Goal: Task Accomplishment & Management: Use online tool/utility

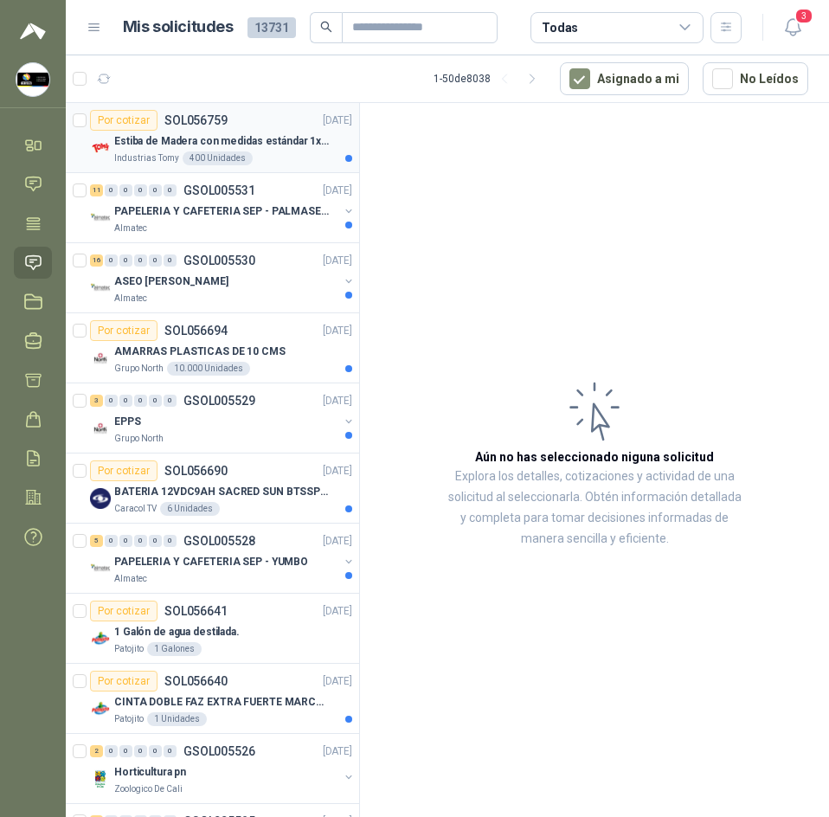
click at [249, 139] on p "Estiba de Madera con medidas estándar 1x120x15 de alto" at bounding box center [221, 141] width 215 height 16
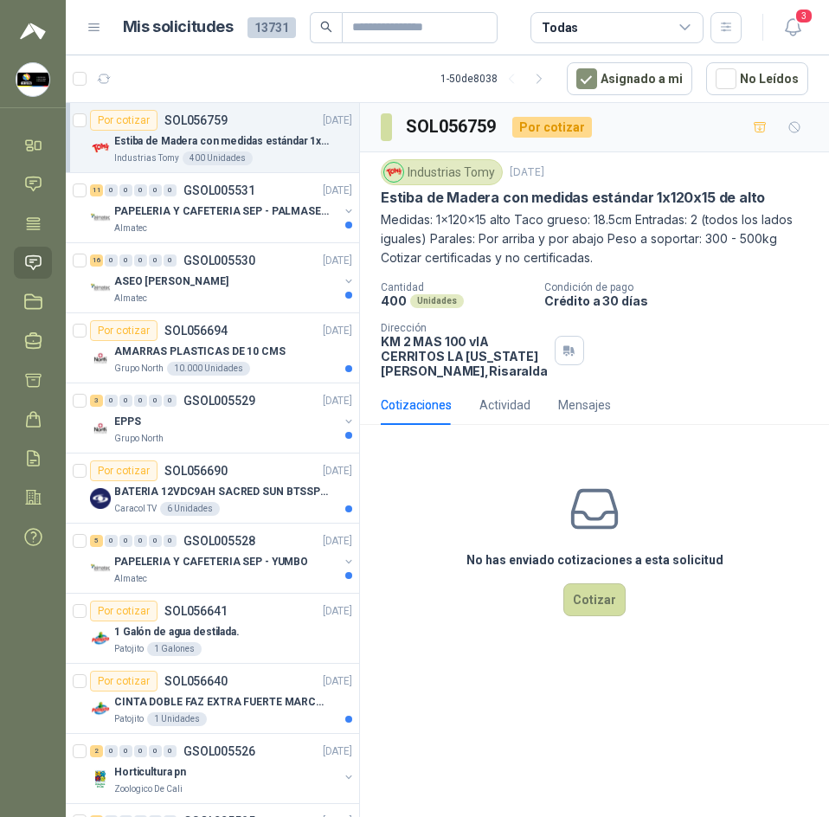
click at [589, 202] on p "Estiba de Madera con medidas estándar 1x120x15 de alto" at bounding box center [573, 198] width 384 height 18
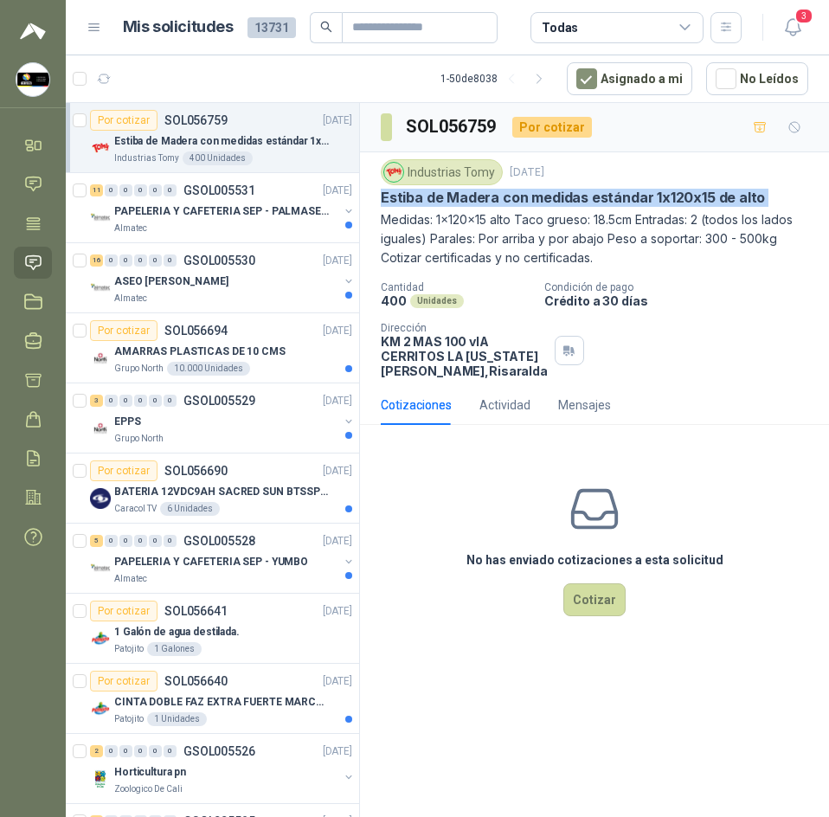
click at [589, 202] on p "Estiba de Madera con medidas estándar 1x120x15 de alto" at bounding box center [573, 198] width 384 height 18
click at [236, 271] on div "ASEO [PERSON_NAME]" at bounding box center [226, 281] width 224 height 21
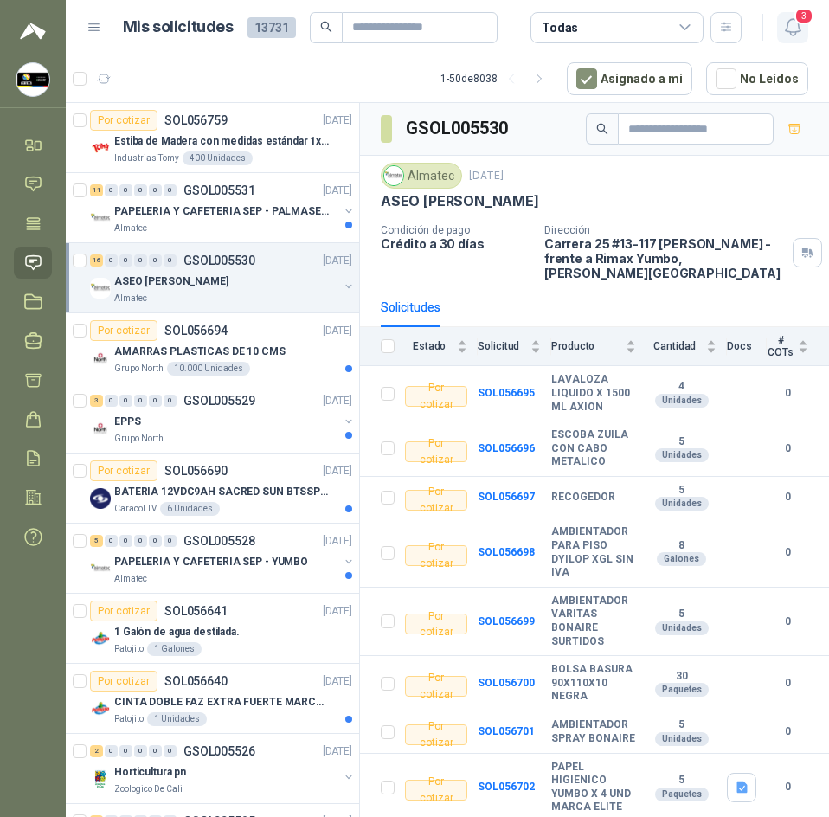
click at [800, 29] on icon "button" at bounding box center [793, 27] width 22 height 22
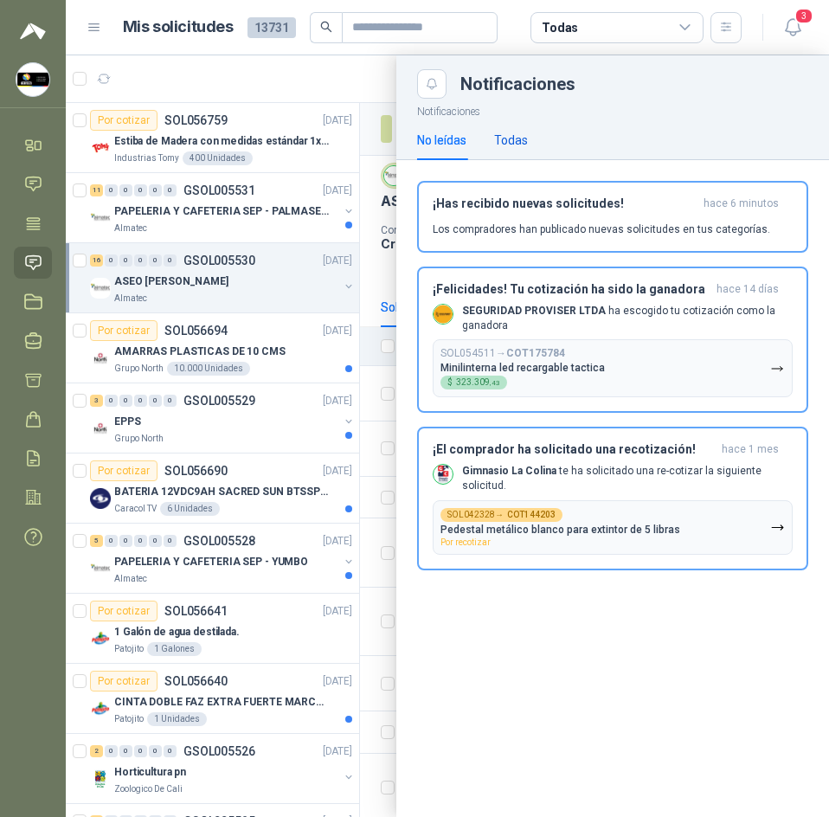
click at [506, 141] on div "Todas" at bounding box center [511, 140] width 34 height 19
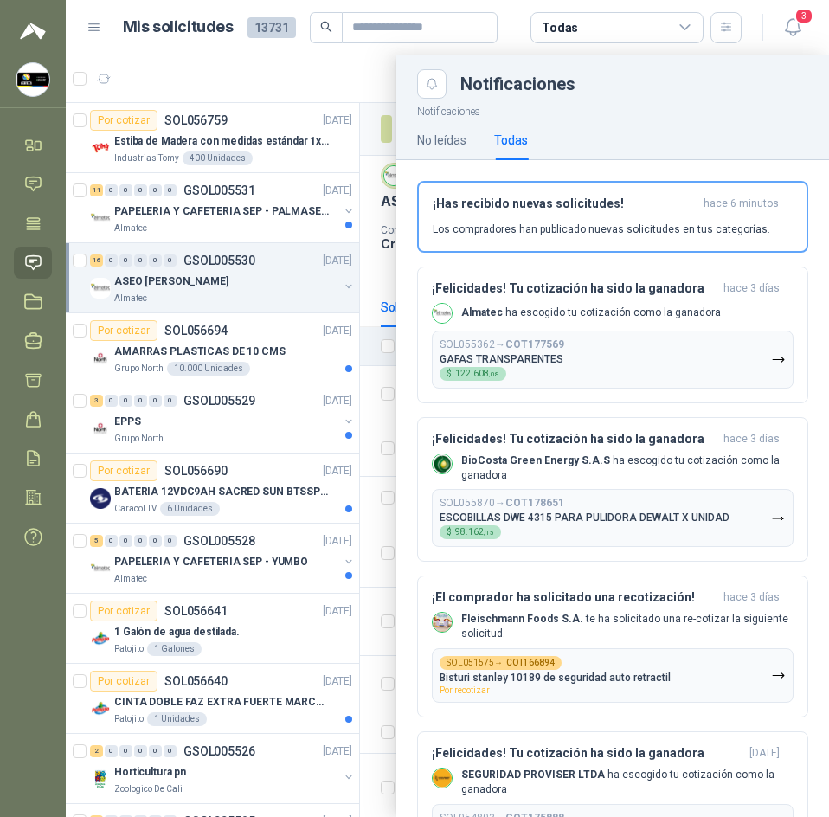
click at [106, 81] on div at bounding box center [447, 436] width 763 height 762
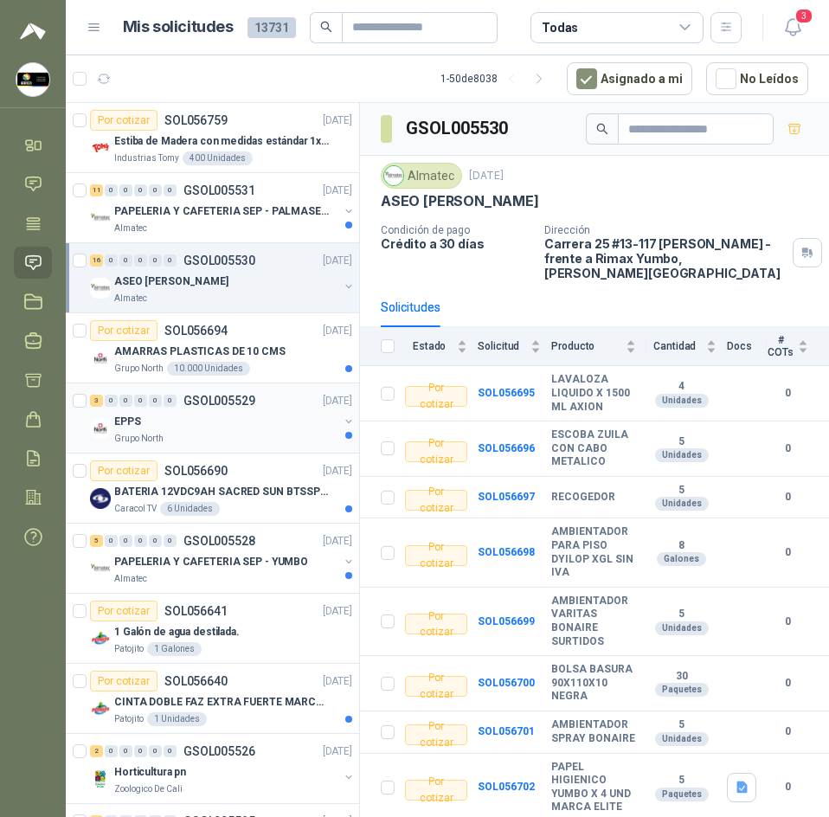
click at [218, 419] on div "EPPS" at bounding box center [226, 421] width 224 height 21
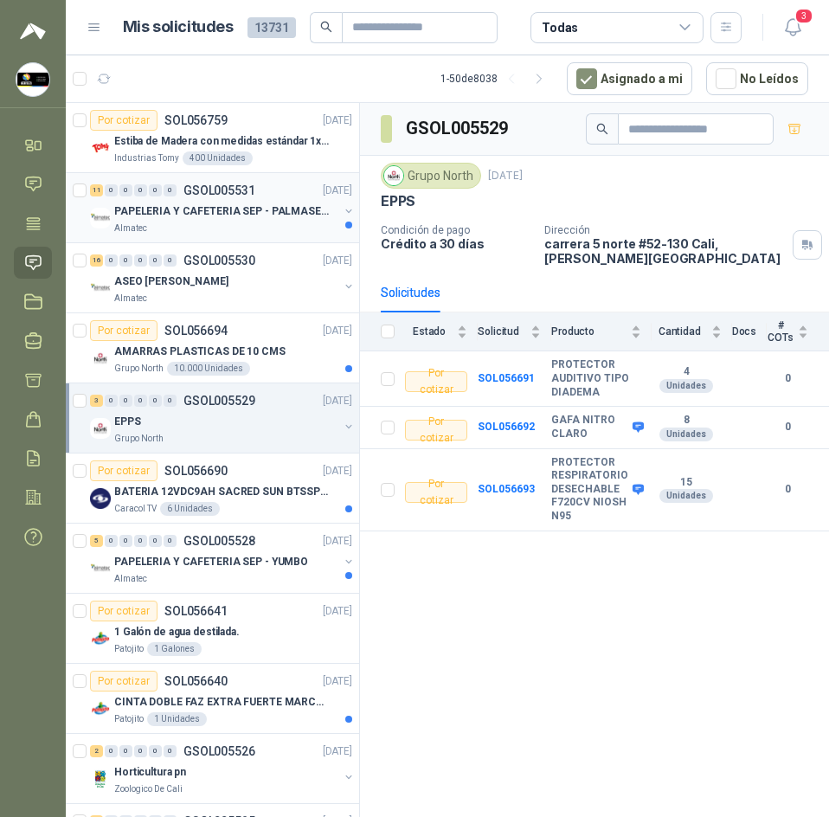
click at [235, 191] on p "GSOL005531" at bounding box center [219, 190] width 72 height 12
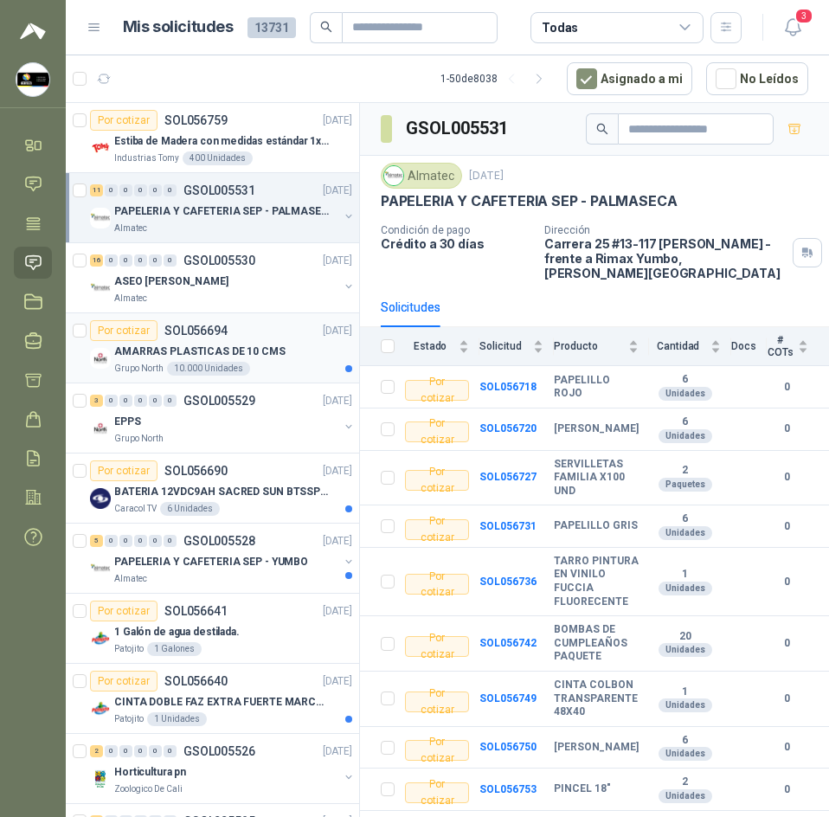
click at [234, 379] on article "Por cotizar SOL056694 18/09/25 AMARRAS PLASTICAS DE 10 CMS Grupo North 10.000 U…" at bounding box center [212, 348] width 293 height 70
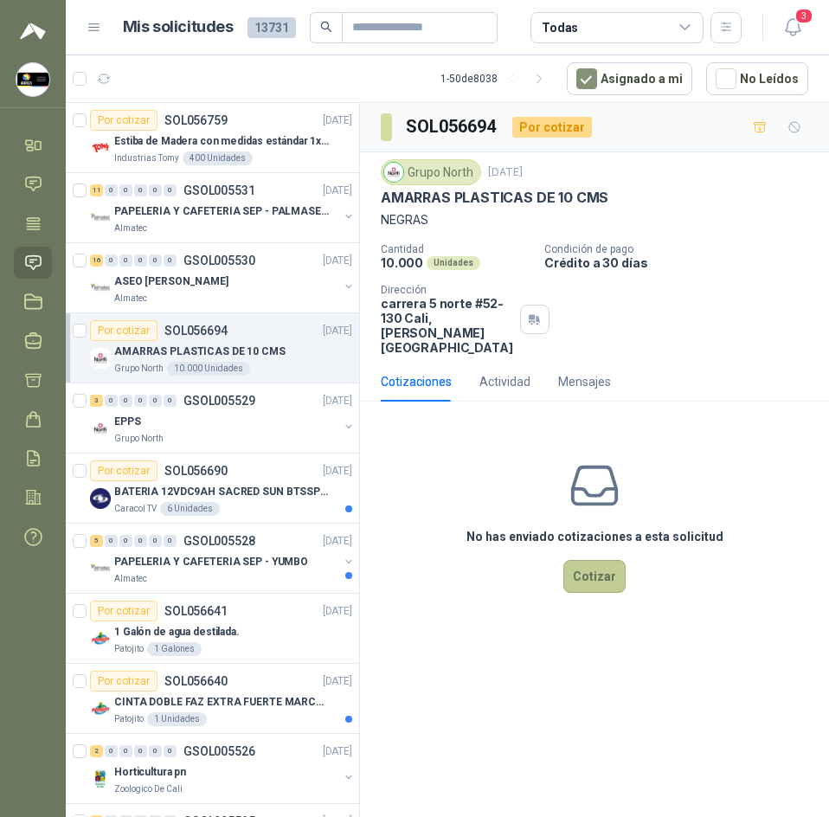
click at [587, 560] on button "Cotizar" at bounding box center [594, 576] width 62 height 33
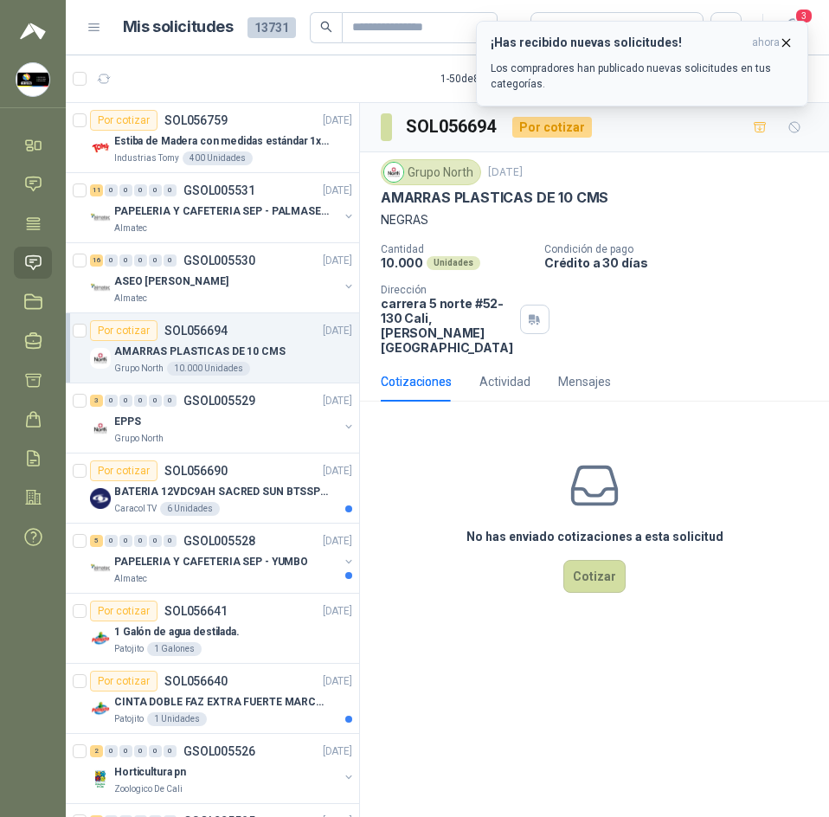
click at [789, 35] on icon "button" at bounding box center [786, 42] width 15 height 15
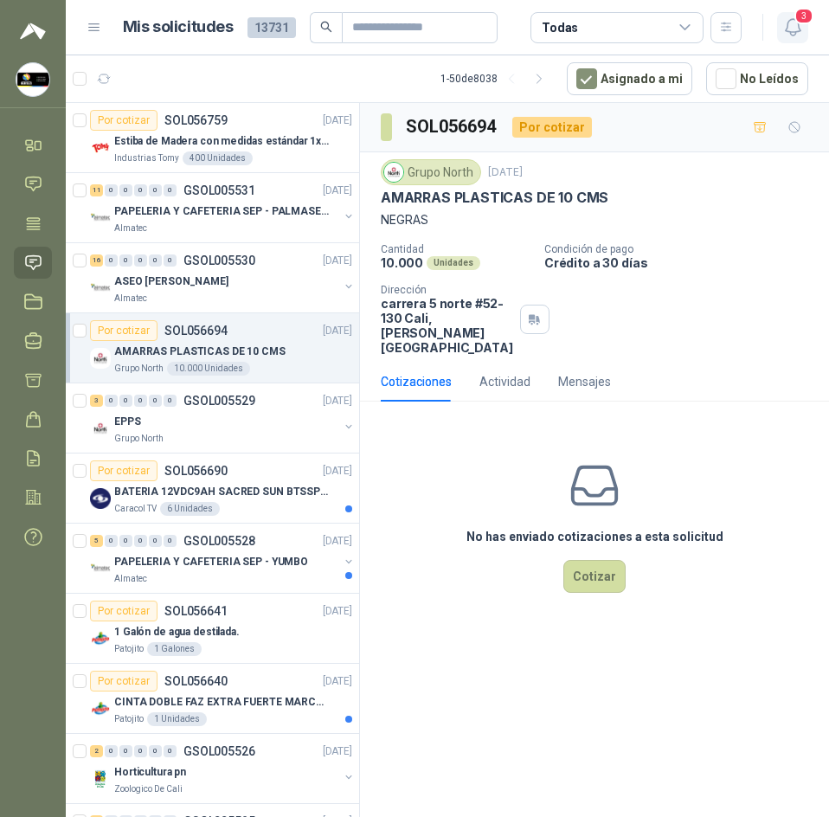
click at [791, 33] on icon "button" at bounding box center [793, 27] width 22 height 22
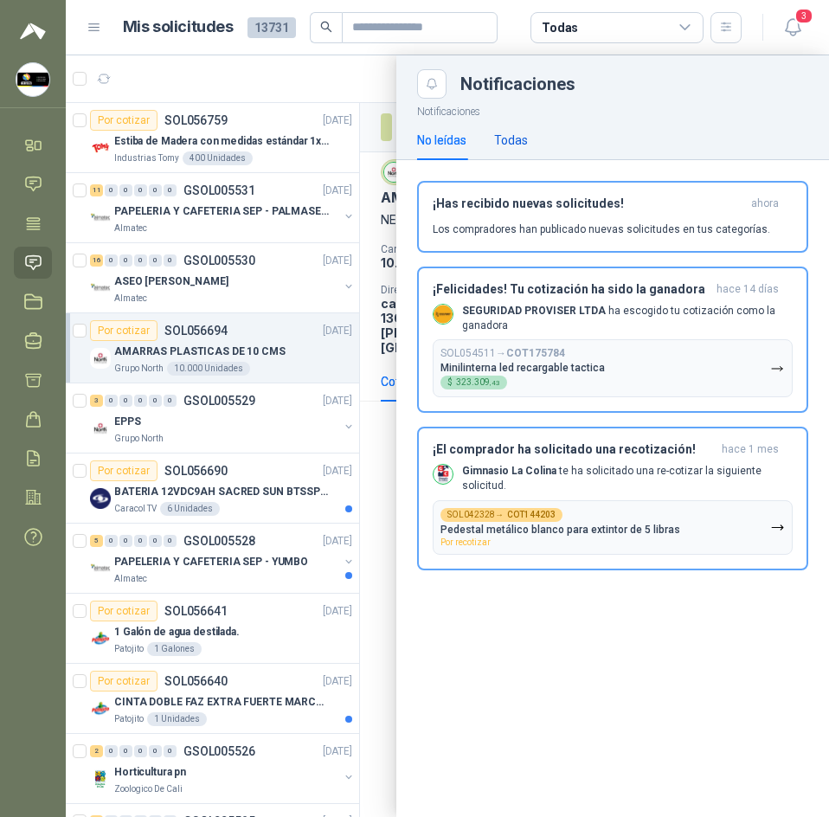
click at [518, 133] on div "Todas" at bounding box center [511, 140] width 34 height 19
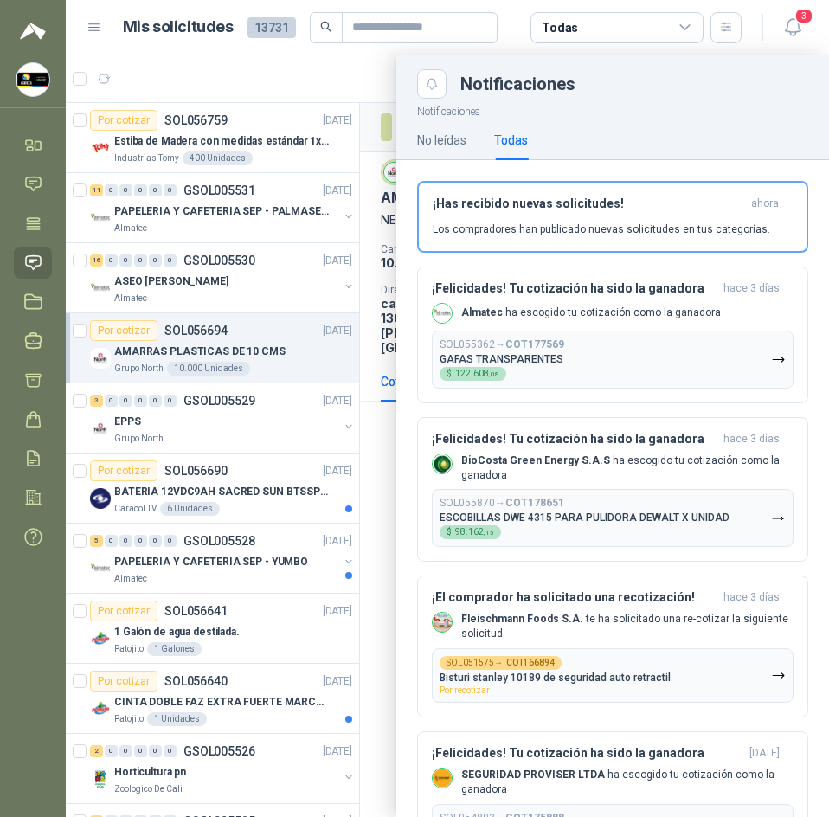
click at [348, 91] on div at bounding box center [447, 436] width 763 height 762
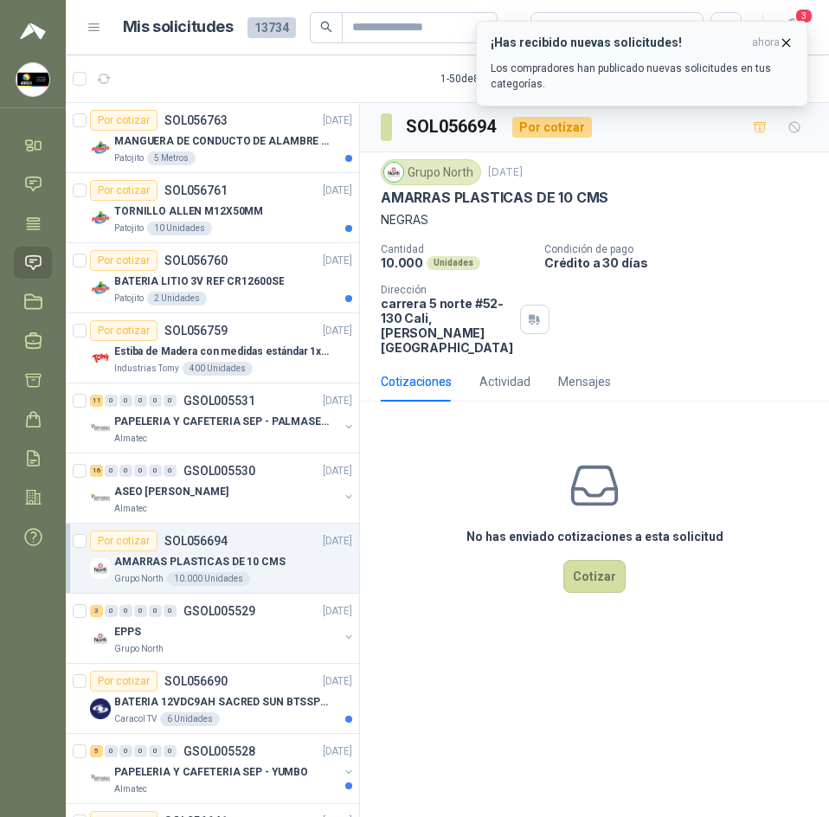
click at [790, 38] on icon "button" at bounding box center [786, 42] width 15 height 15
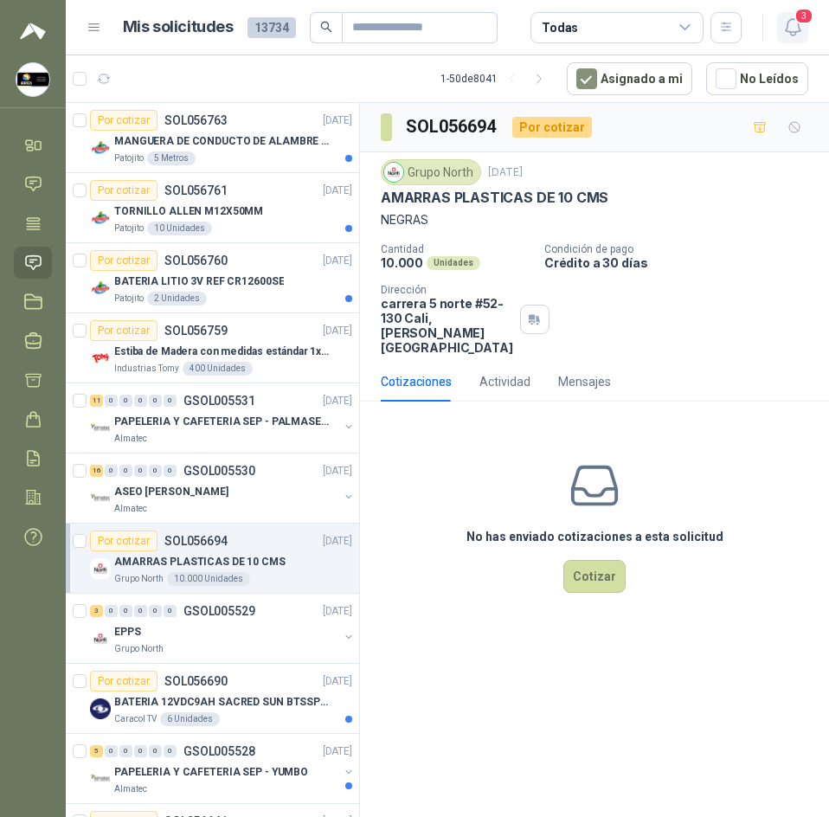
click at [794, 24] on icon "button" at bounding box center [793, 27] width 22 height 22
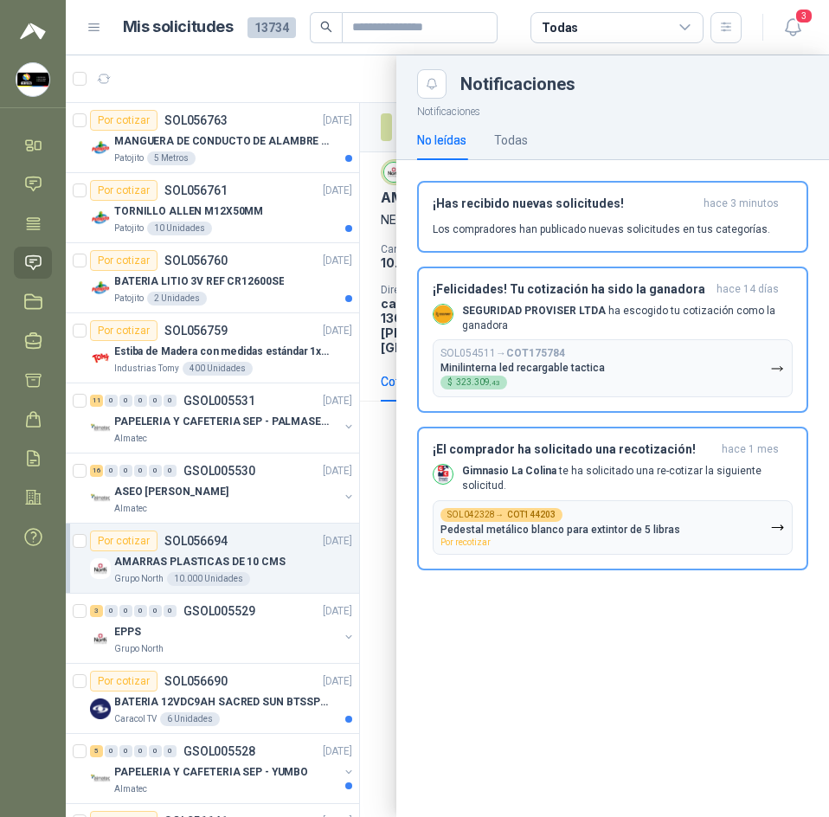
click at [246, 69] on div at bounding box center [447, 436] width 763 height 762
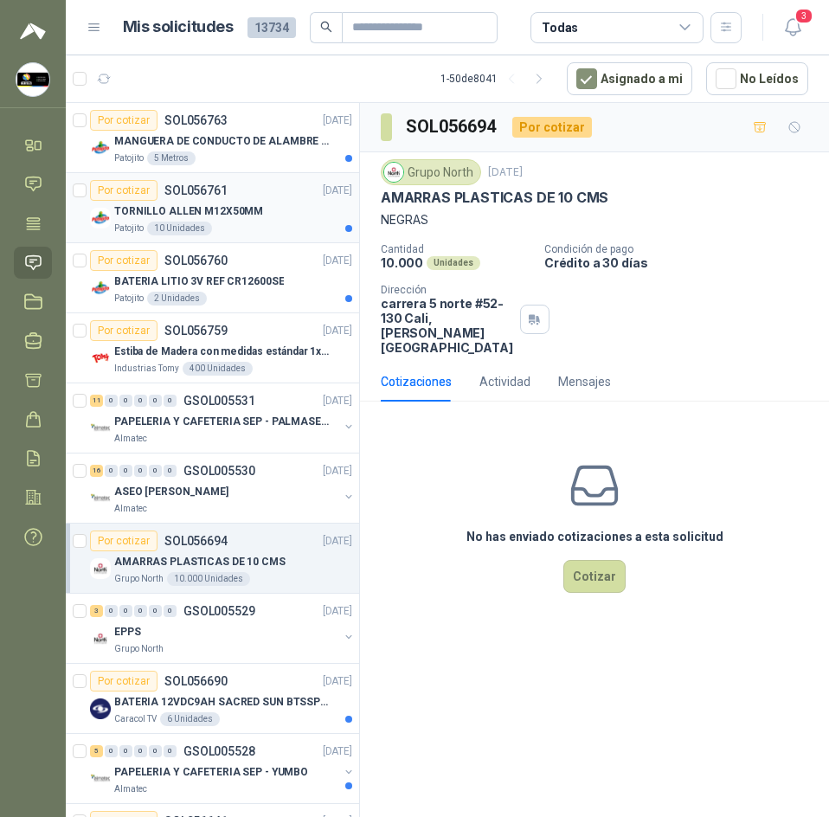
click at [275, 217] on div "TORNILLO ALLEN M12X50MM" at bounding box center [233, 211] width 238 height 21
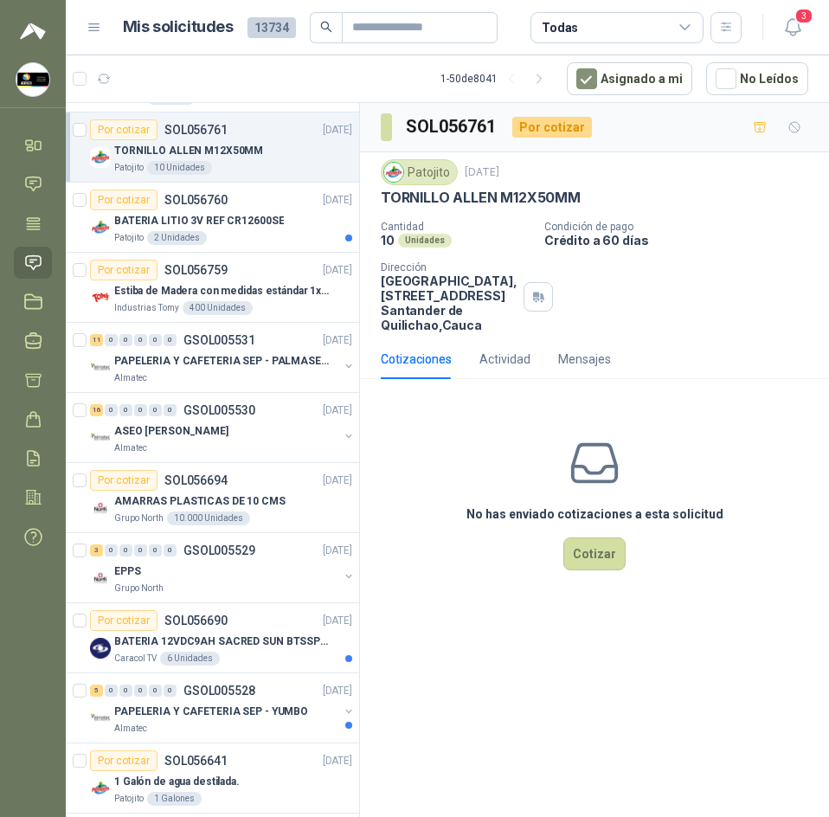
scroll to position [87, 0]
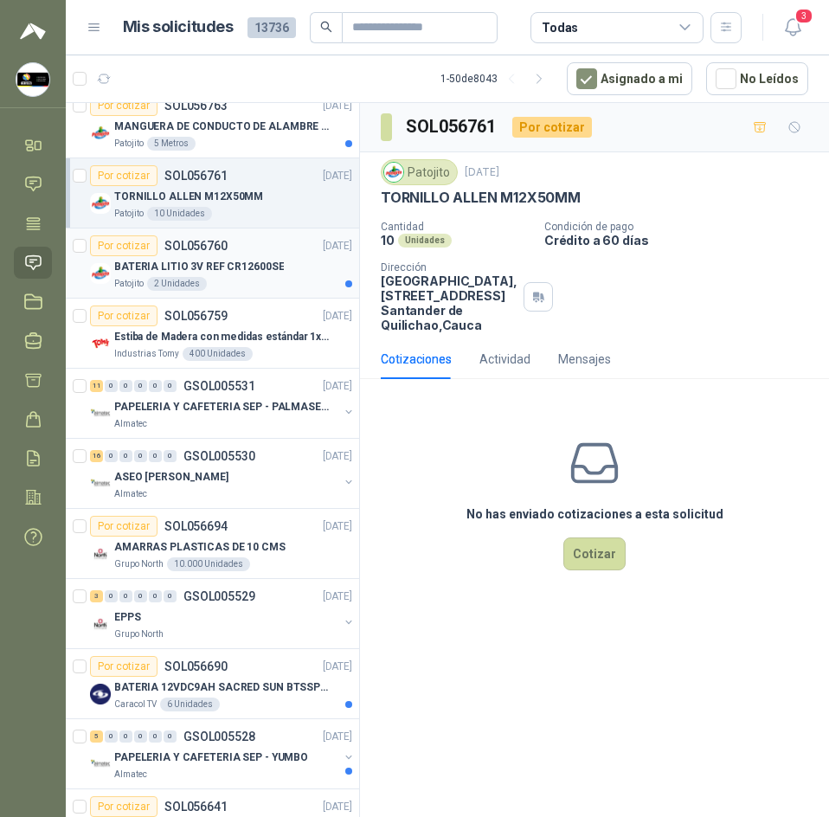
scroll to position [173, 0]
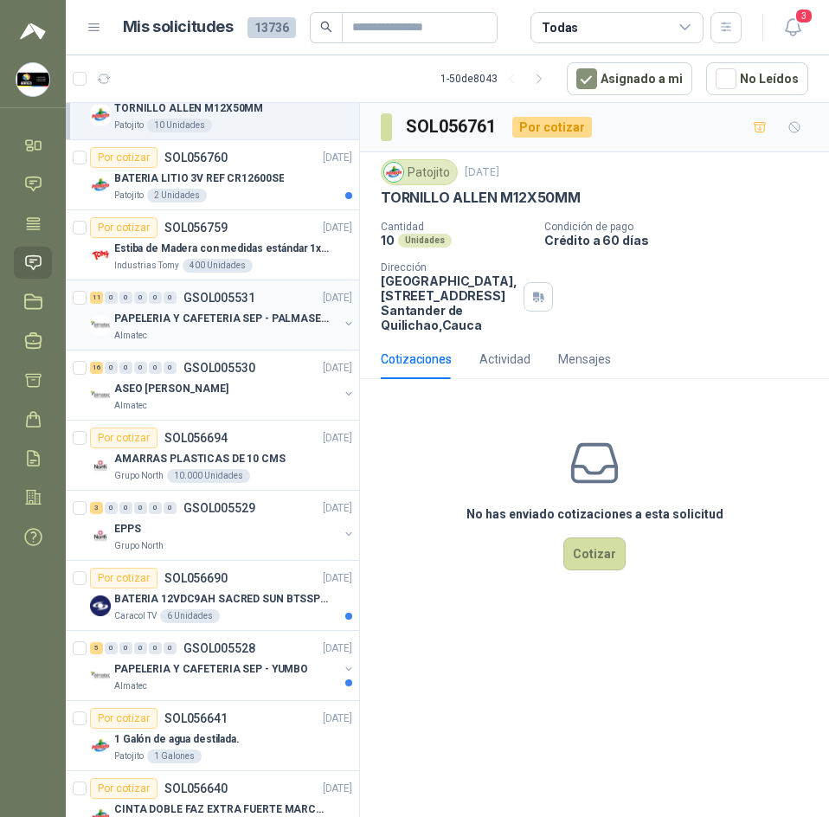
click at [243, 303] on p "GSOL005531" at bounding box center [219, 298] width 72 height 12
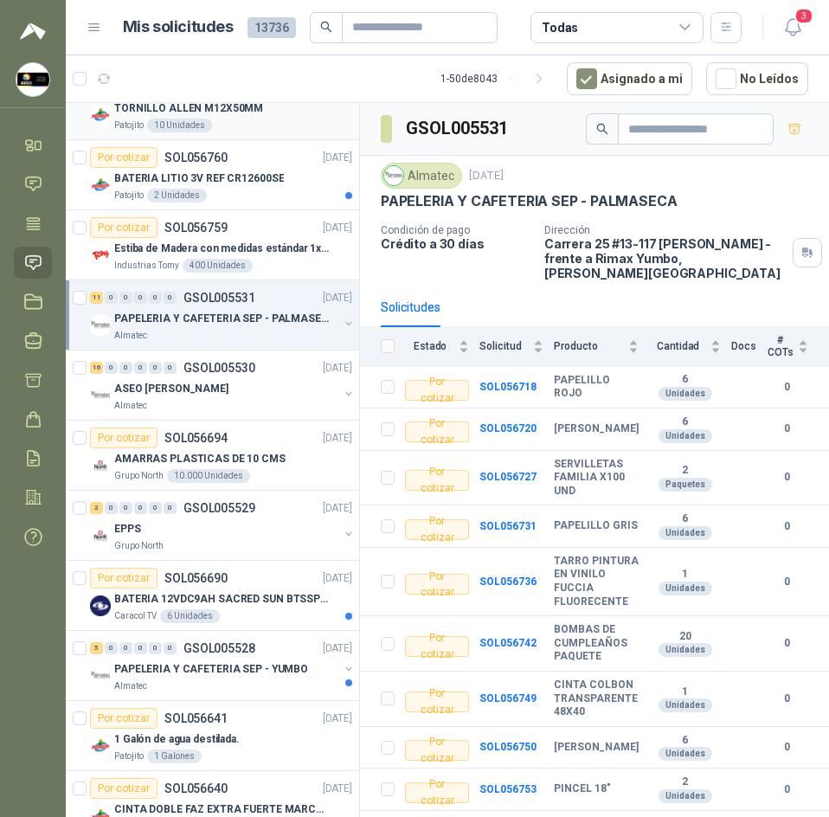
click at [262, 128] on div "Patojito 10 Unidades" at bounding box center [233, 126] width 238 height 14
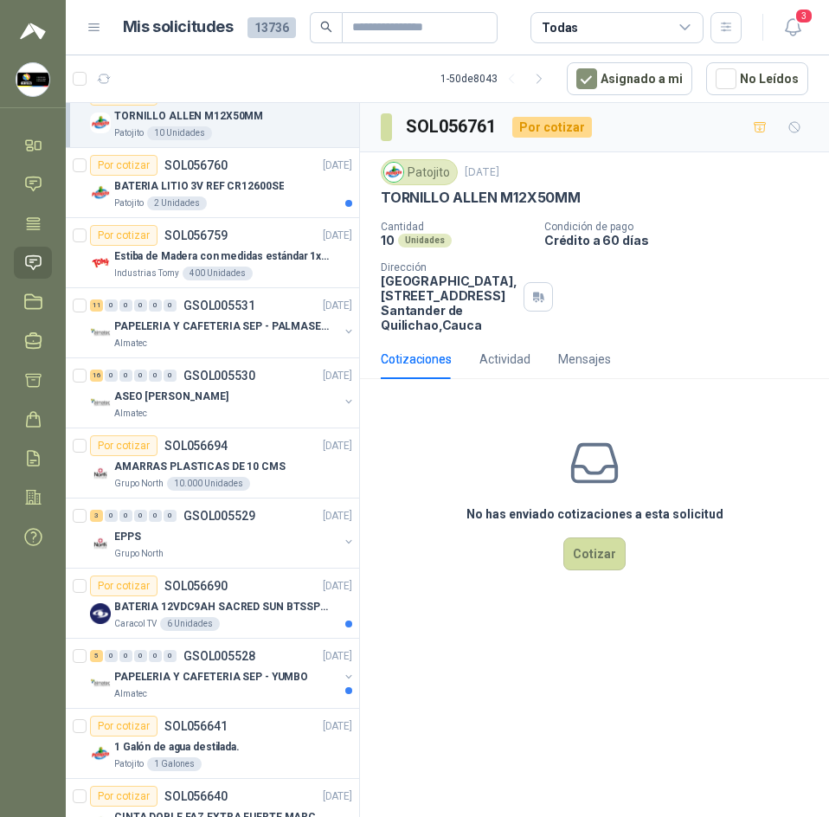
scroll to position [433, 0]
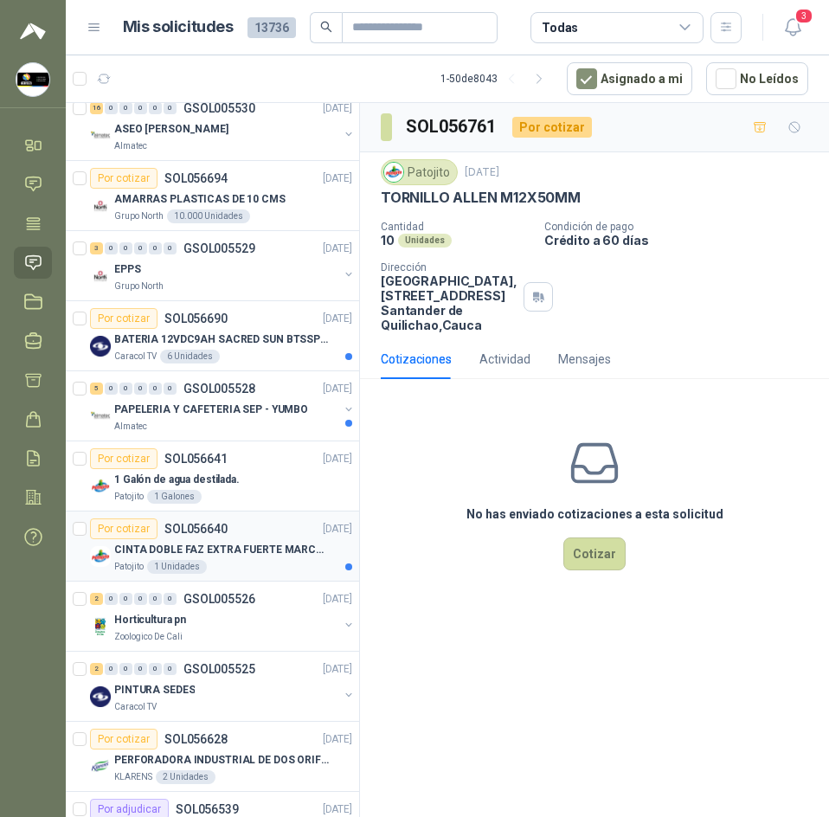
click at [274, 547] on p "CINTA DOBLE FAZ EXTRA FUERTE MARCA:3M" at bounding box center [221, 550] width 215 height 16
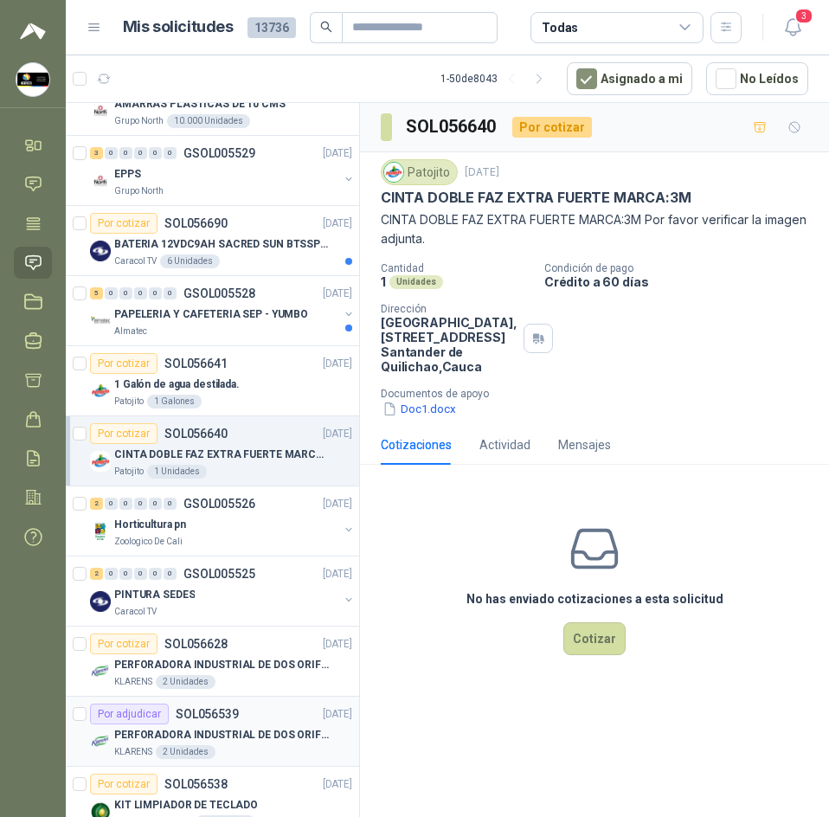
scroll to position [606, 0]
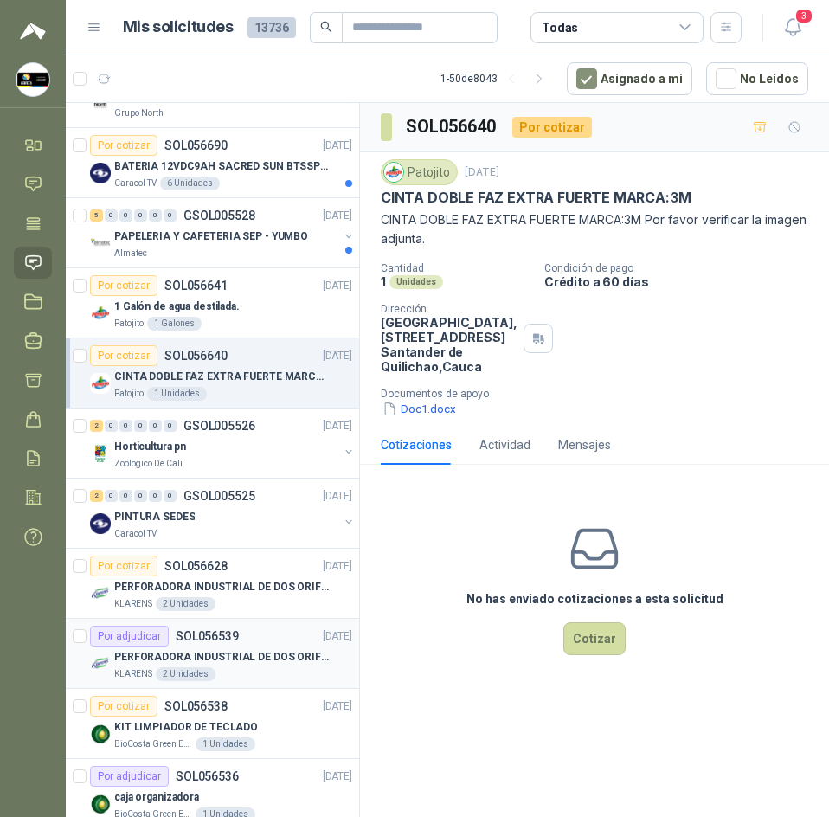
click at [247, 636] on div "Por adjudicar SOL056539 17/09/25" at bounding box center [221, 636] width 262 height 21
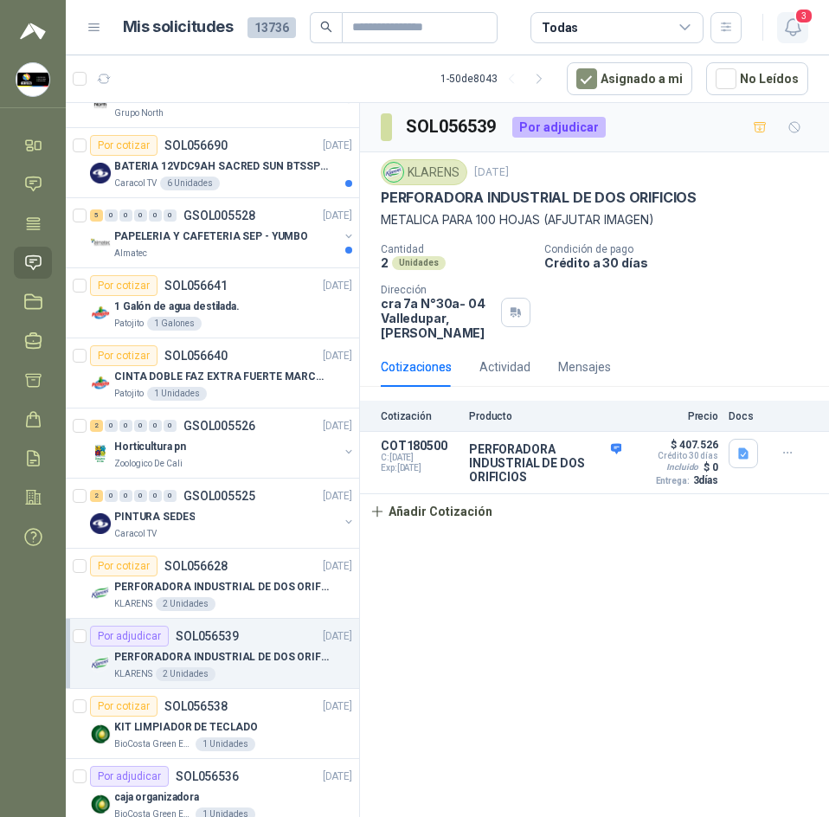
click at [792, 24] on icon "button" at bounding box center [793, 27] width 22 height 22
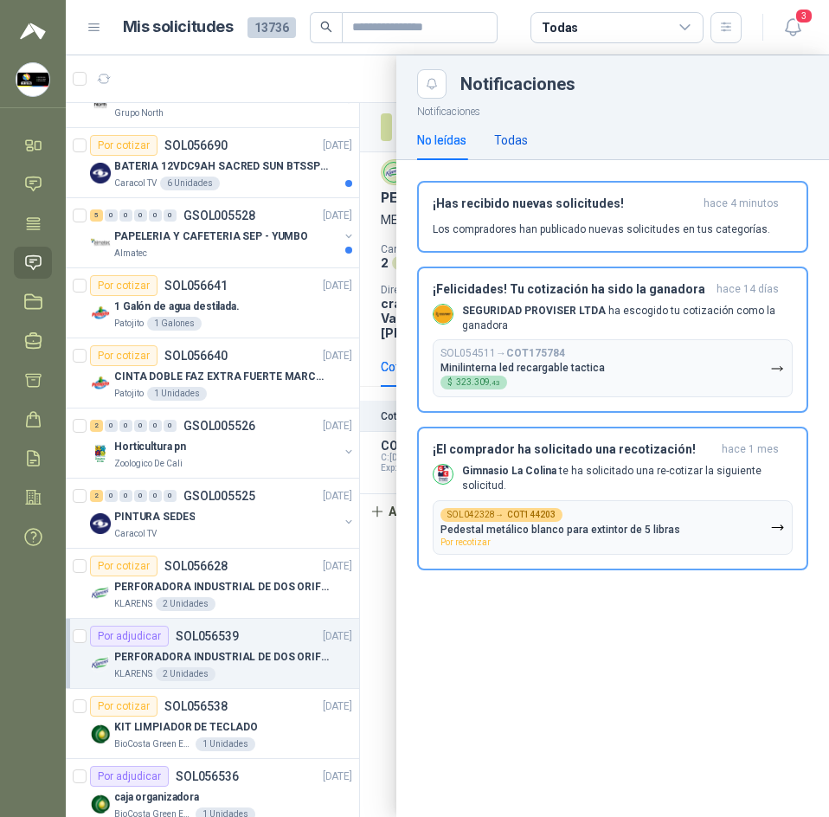
click at [526, 146] on div "Todas" at bounding box center [511, 140] width 34 height 19
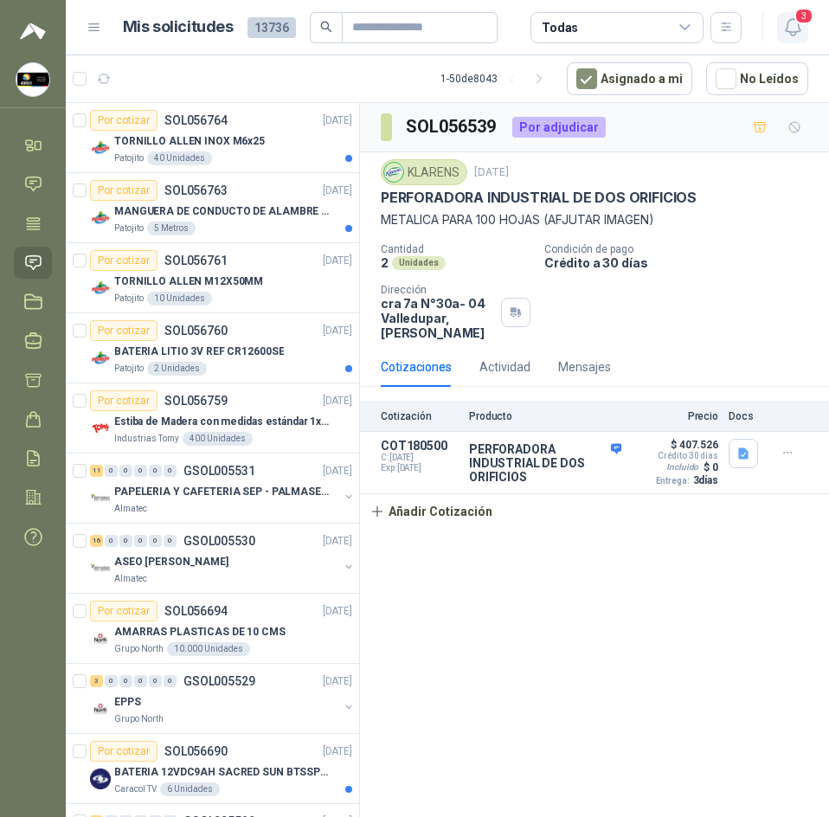
drag, startPoint x: 816, startPoint y: 8, endPoint x: 799, endPoint y: 22, distance: 22.2
click at [803, 19] on header "Mis solicitudes 13736 Todas 3" at bounding box center [447, 27] width 763 height 55
click at [794, 24] on button "3" at bounding box center [792, 27] width 31 height 31
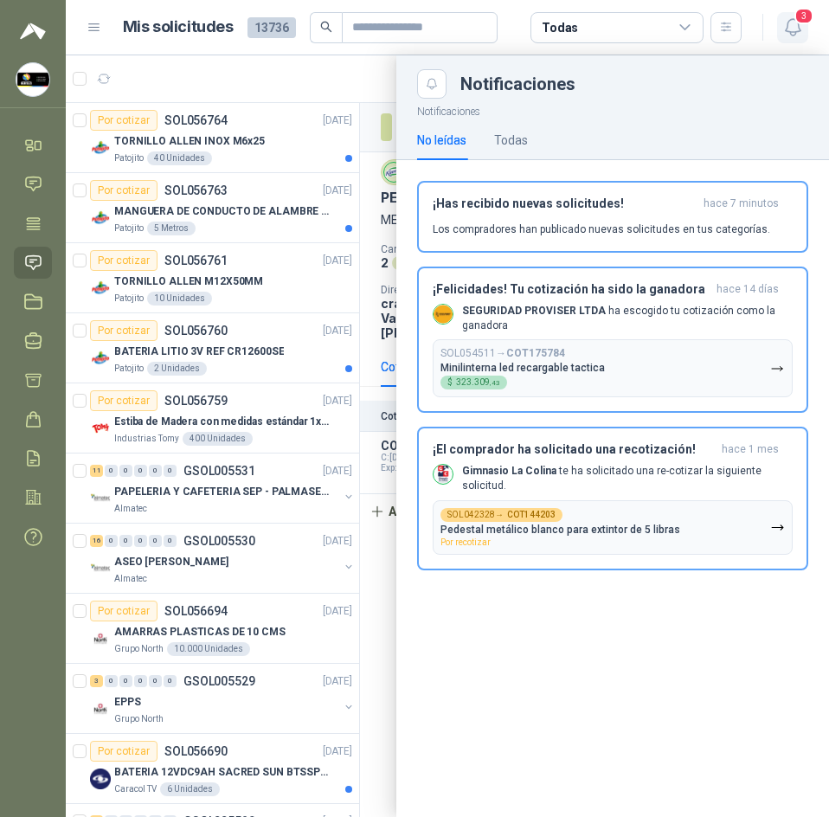
click at [794, 24] on icon "button" at bounding box center [793, 27] width 22 height 22
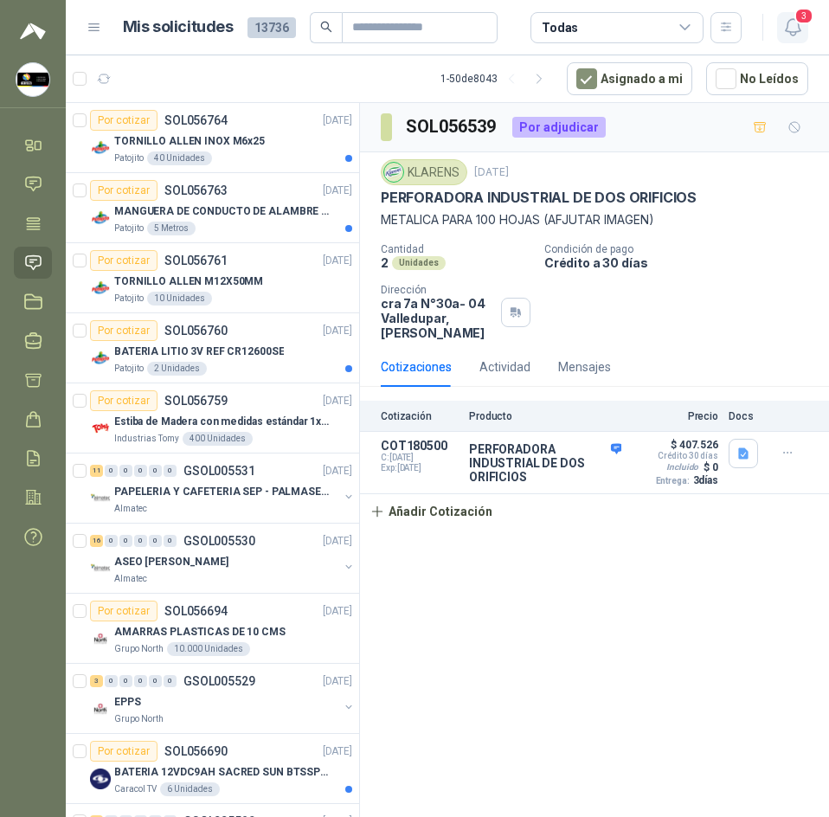
click at [789, 24] on icon "button" at bounding box center [793, 27] width 22 height 22
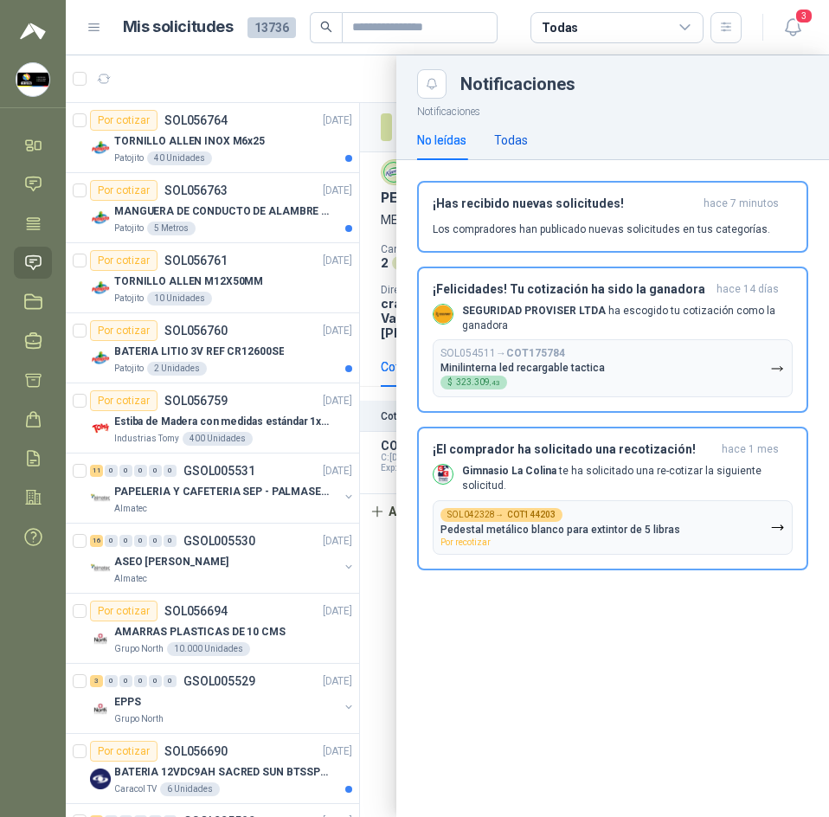
click at [499, 131] on div "Todas" at bounding box center [511, 140] width 34 height 19
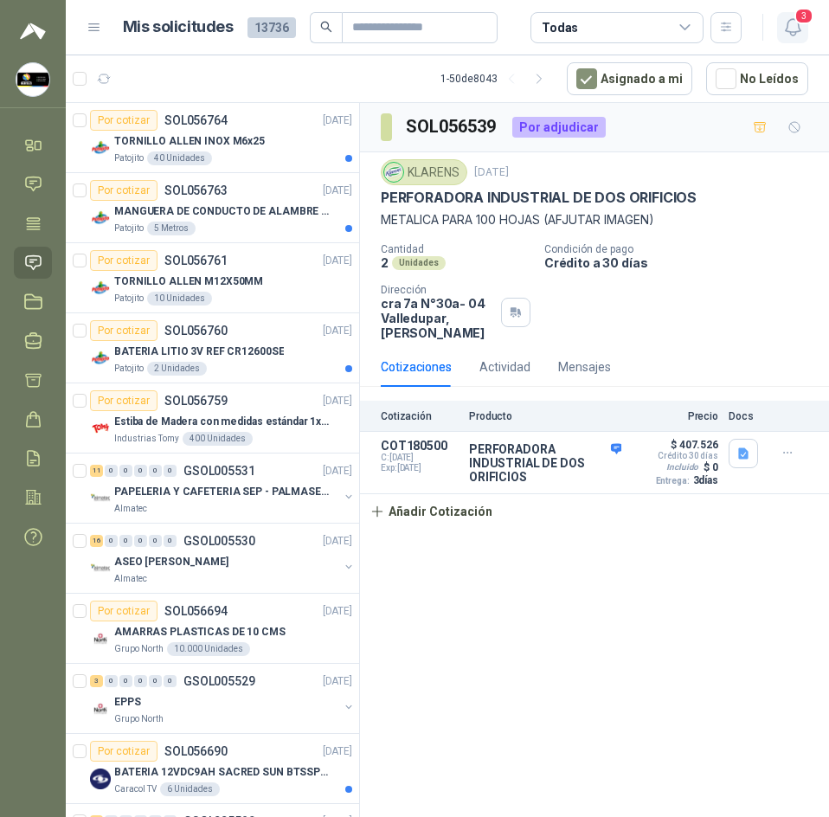
click at [782, 26] on icon "button" at bounding box center [793, 27] width 22 height 22
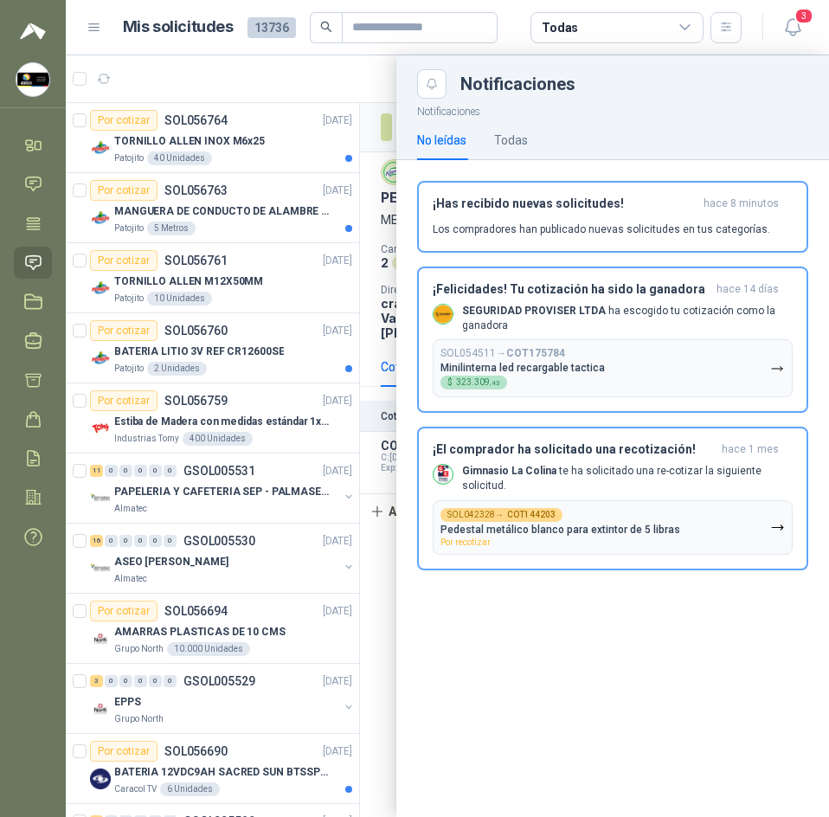
click at [171, 70] on div at bounding box center [447, 436] width 763 height 762
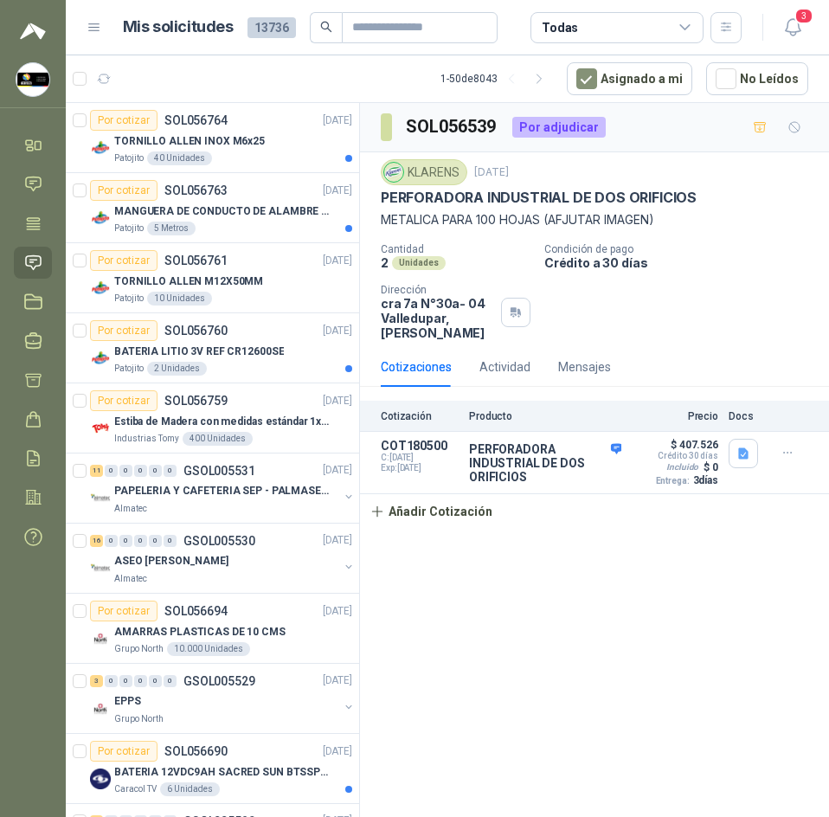
click at [814, 26] on header "Mis solicitudes 13736 Todas 3" at bounding box center [447, 27] width 763 height 55
click at [805, 24] on span "3" at bounding box center [803, 16] width 19 height 16
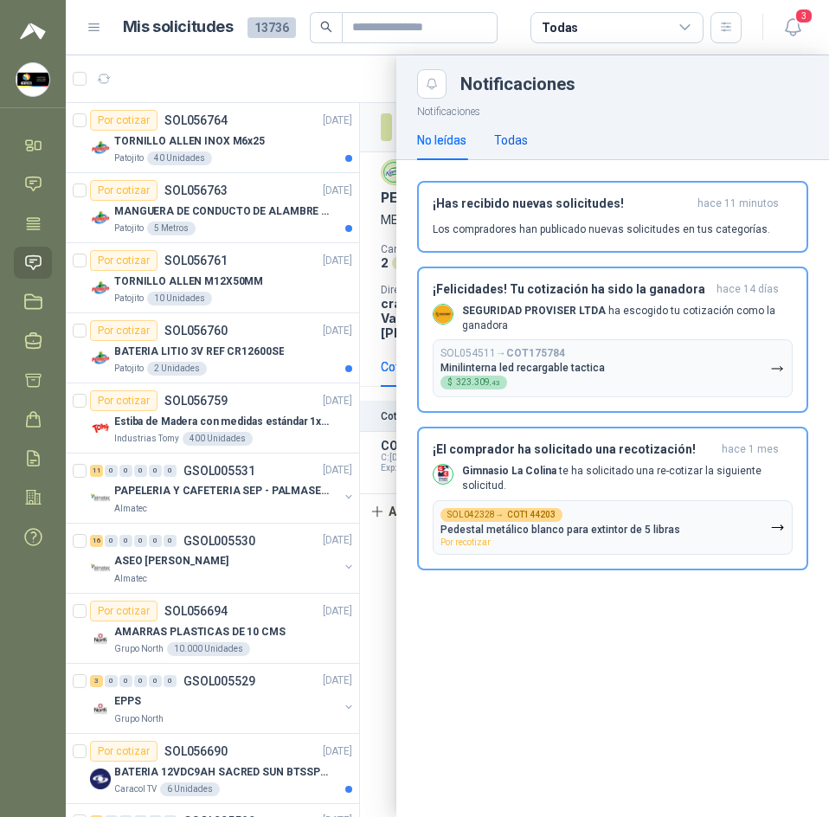
click at [521, 145] on div "Todas" at bounding box center [511, 140] width 34 height 19
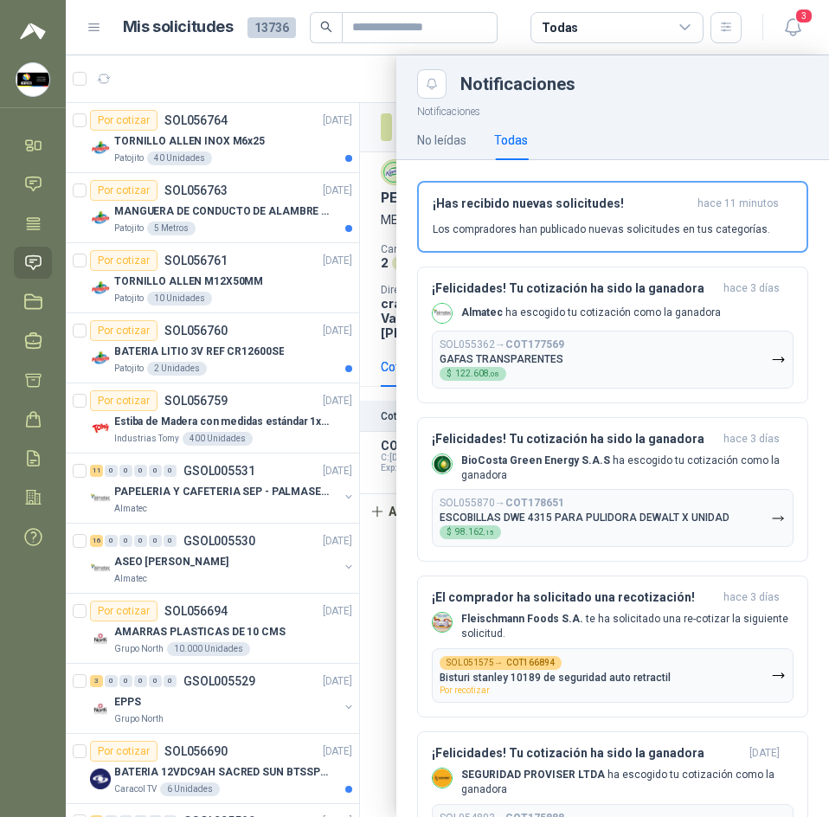
click at [336, 97] on div at bounding box center [447, 436] width 763 height 762
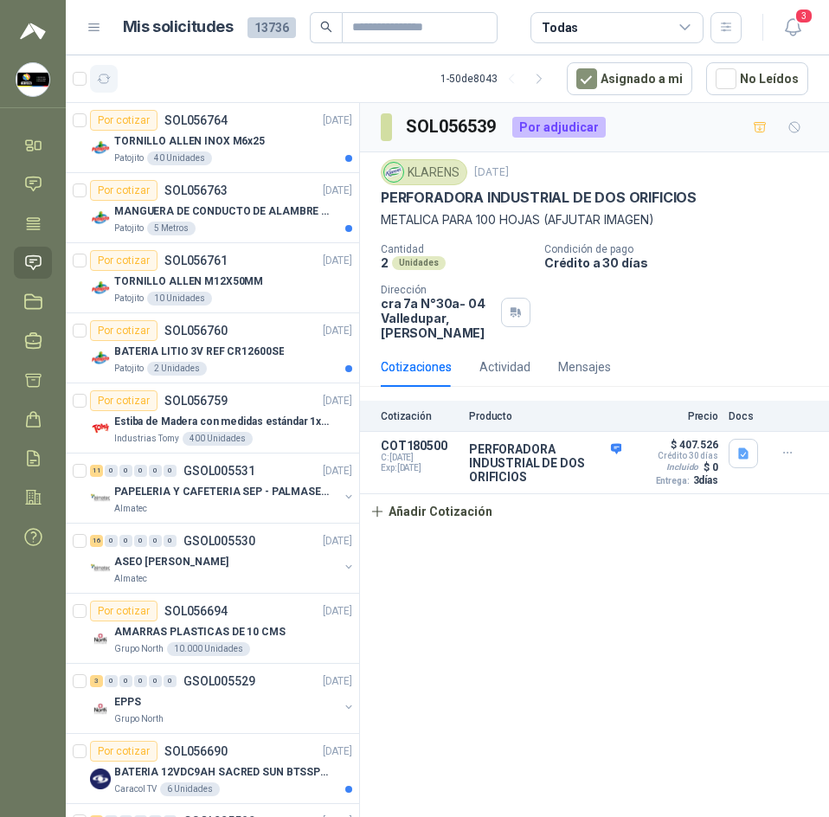
click at [109, 84] on icon "button" at bounding box center [104, 79] width 15 height 15
click at [271, 210] on p "MANGUERA DE CONDUCTO DE ALAMBRE DE ACERO PU" at bounding box center [221, 211] width 215 height 16
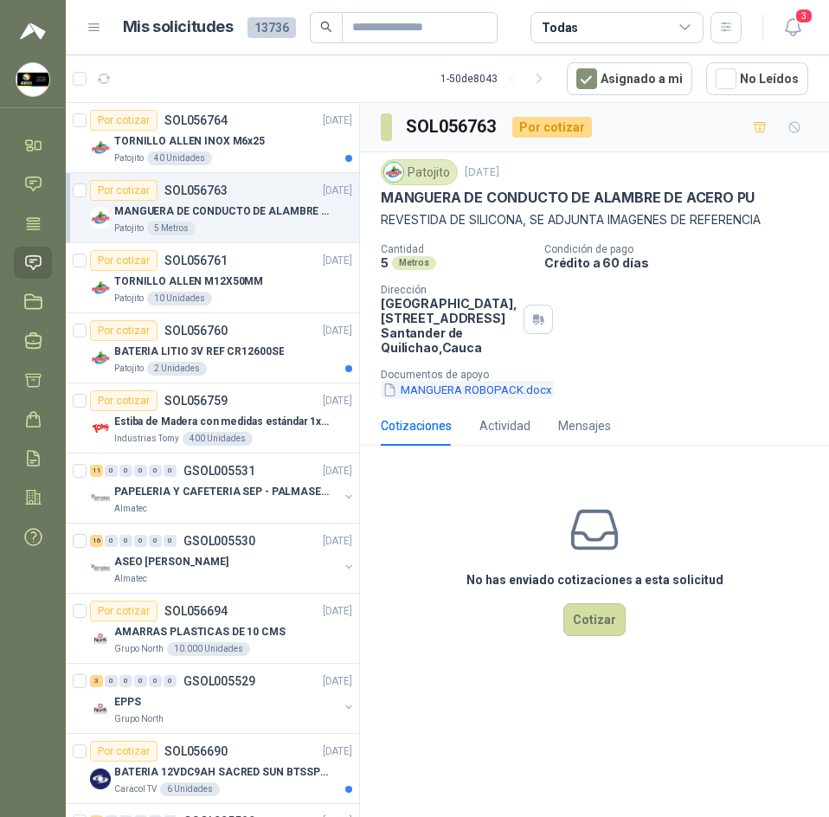
click at [463, 399] on button "MANGUERA ROBOPACK.docx" at bounding box center [467, 390] width 173 height 18
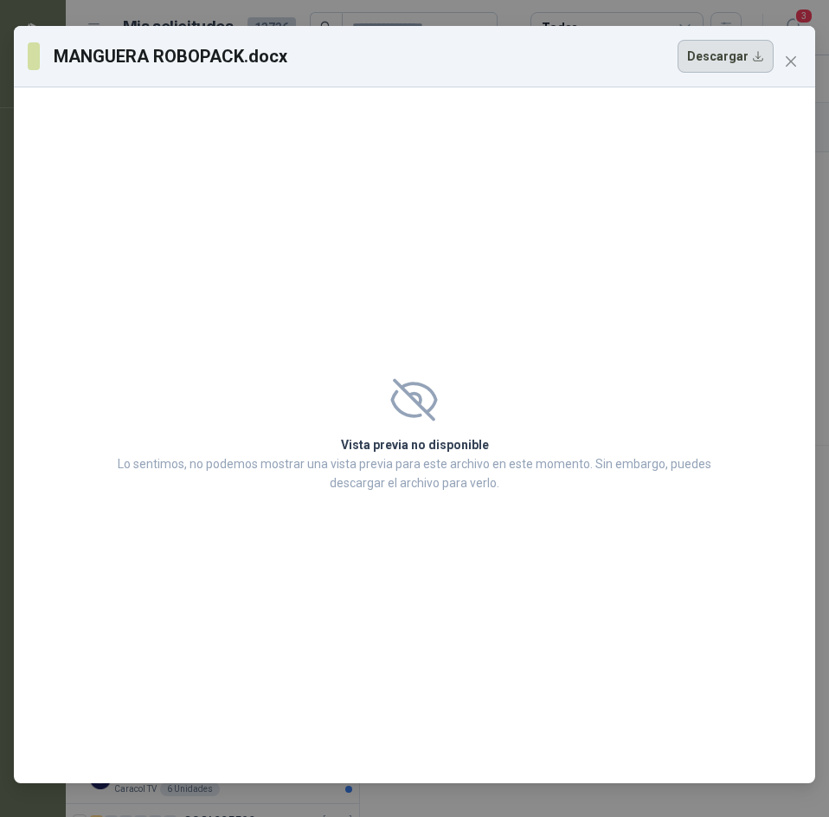
click at [717, 53] on button "Descargar" at bounding box center [726, 56] width 96 height 33
click at [786, 58] on icon "close" at bounding box center [791, 62] width 14 height 14
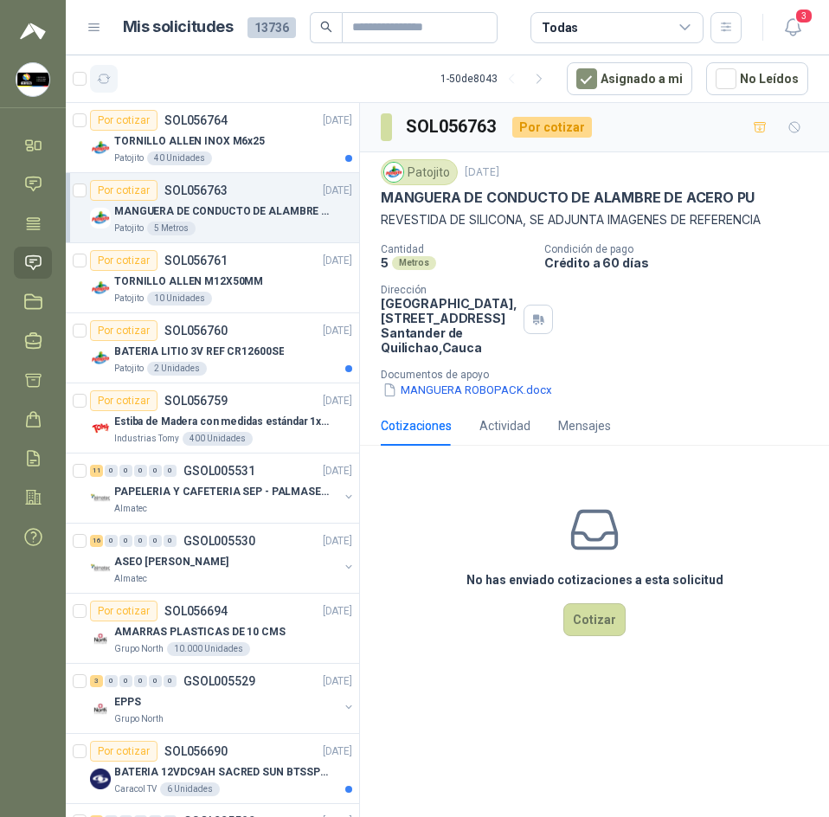
click at [114, 72] on button "button" at bounding box center [104, 79] width 28 height 28
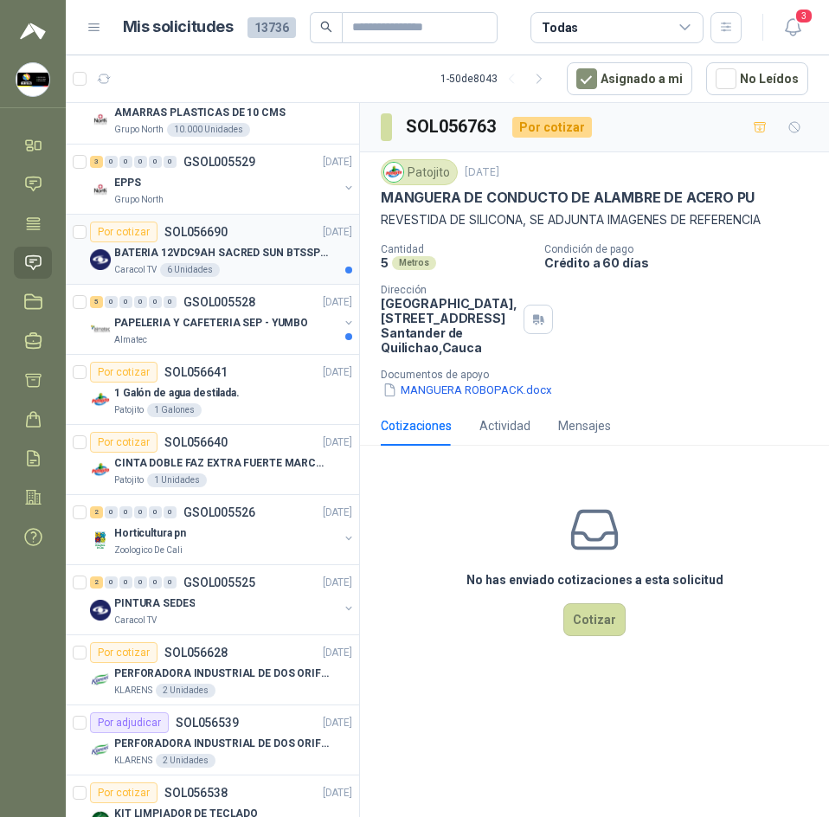
click at [205, 266] on div "6 Unidades" at bounding box center [190, 270] width 60 height 14
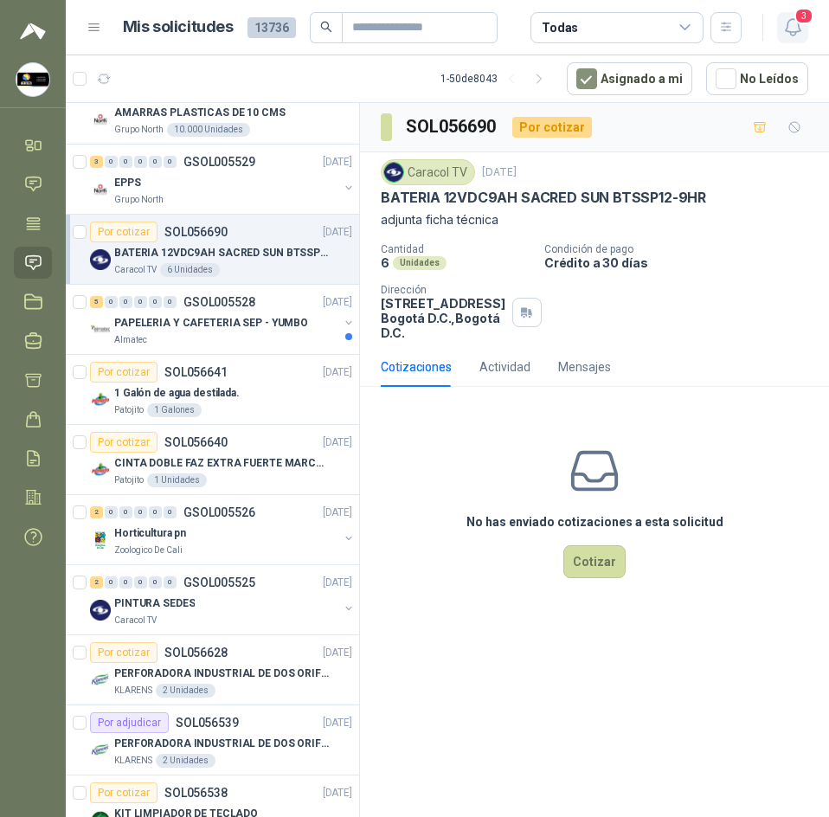
click at [797, 33] on icon "button" at bounding box center [793, 27] width 22 height 22
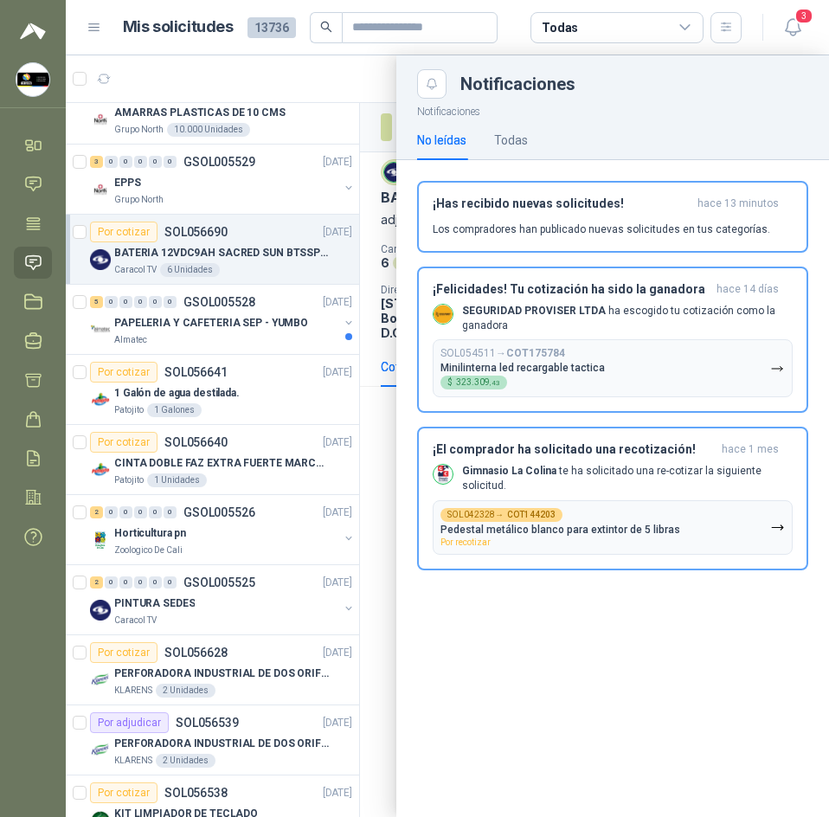
click at [329, 80] on div at bounding box center [447, 436] width 763 height 762
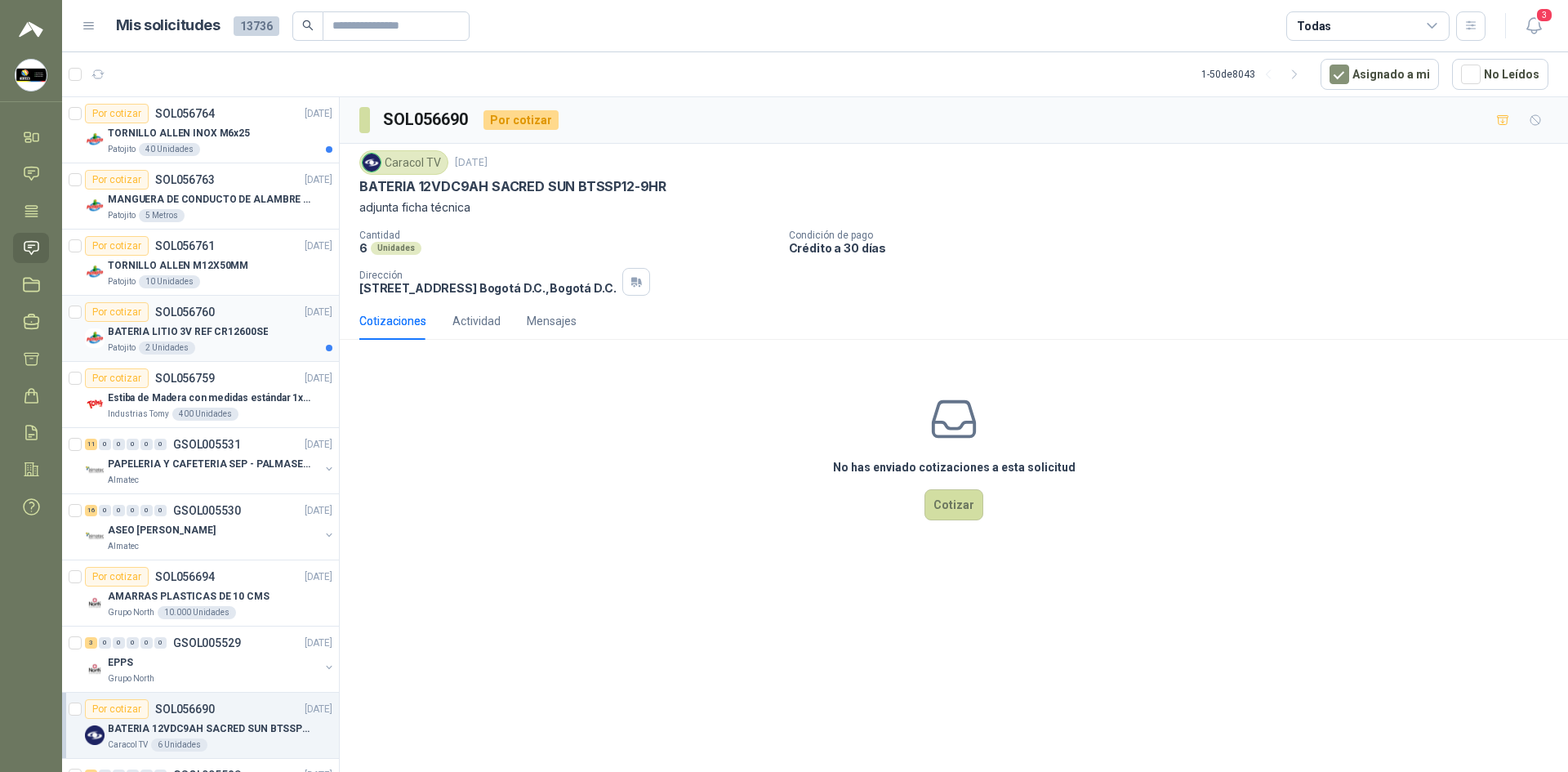
click at [243, 317] on div "Por cotizar SOL056760 18/09/25" at bounding box center [209, 311] width 247 height 20
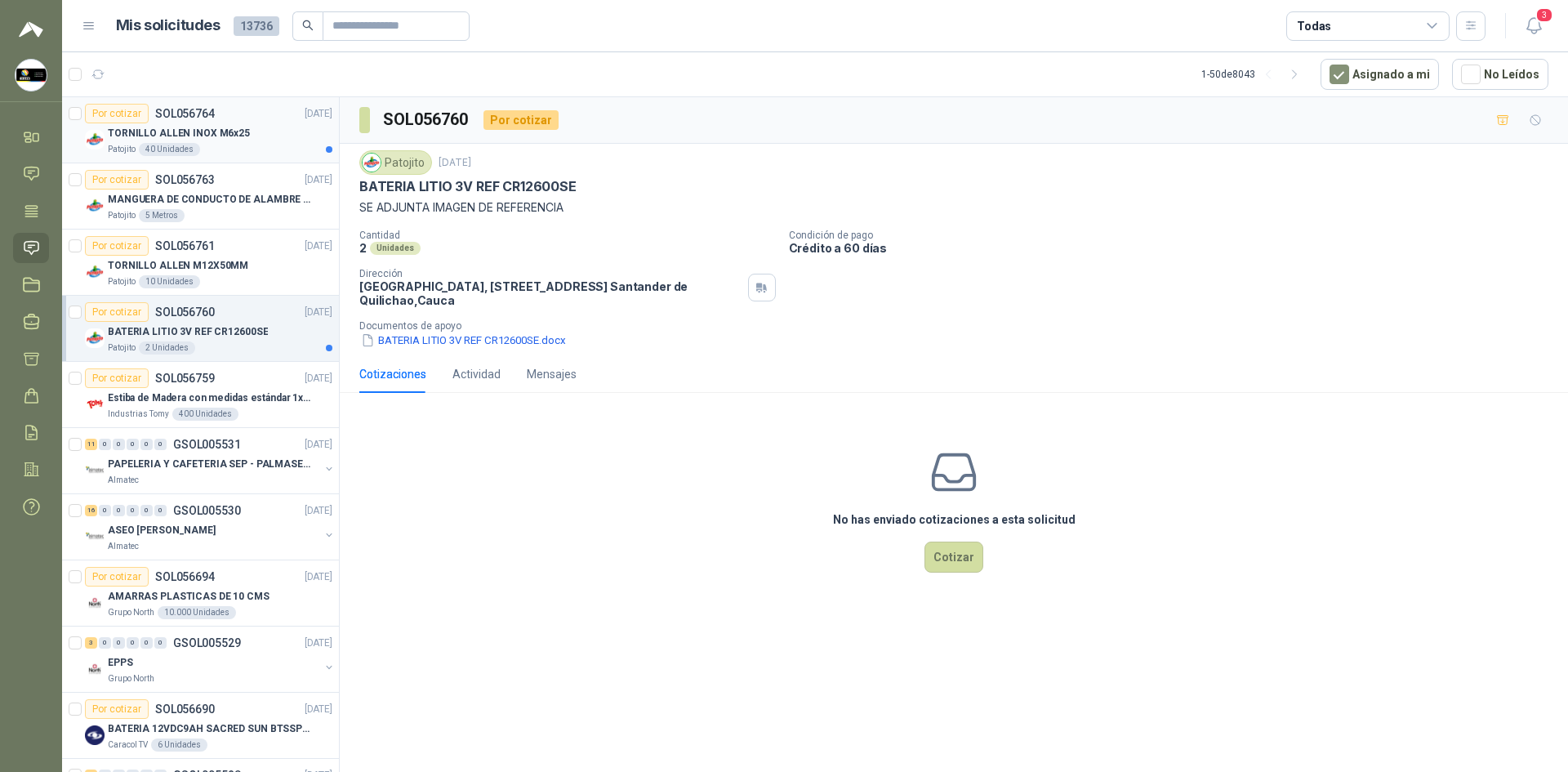
click at [244, 128] on div "TORNILLO ALLEN INOX M6x25" at bounding box center [220, 133] width 225 height 20
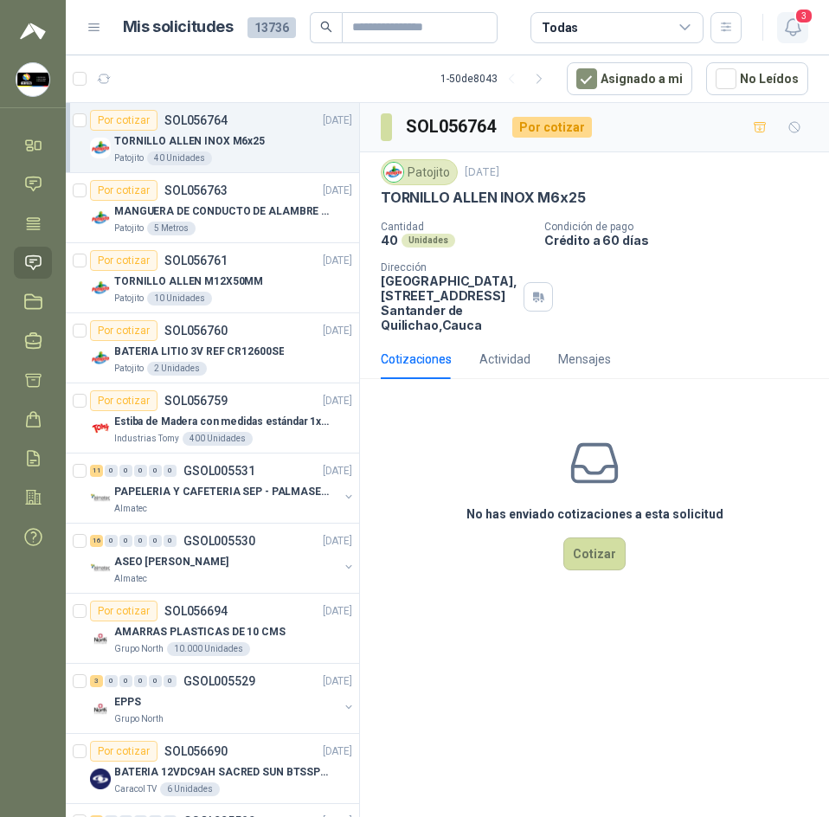
click at [794, 27] on icon "button" at bounding box center [793, 27] width 22 height 22
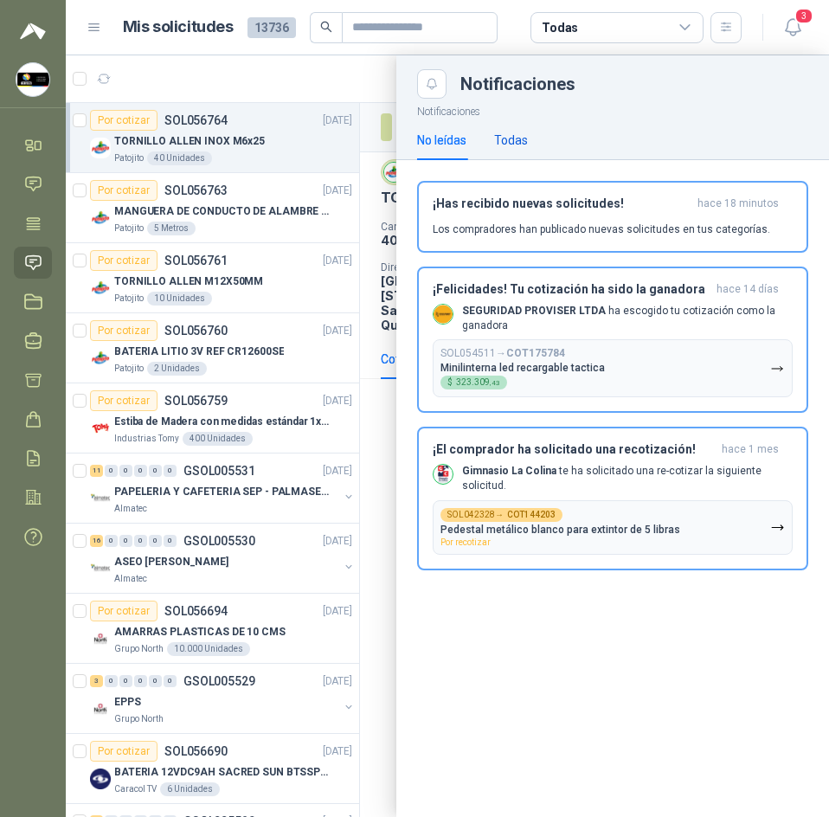
click at [521, 145] on div "Todas" at bounding box center [511, 140] width 34 height 19
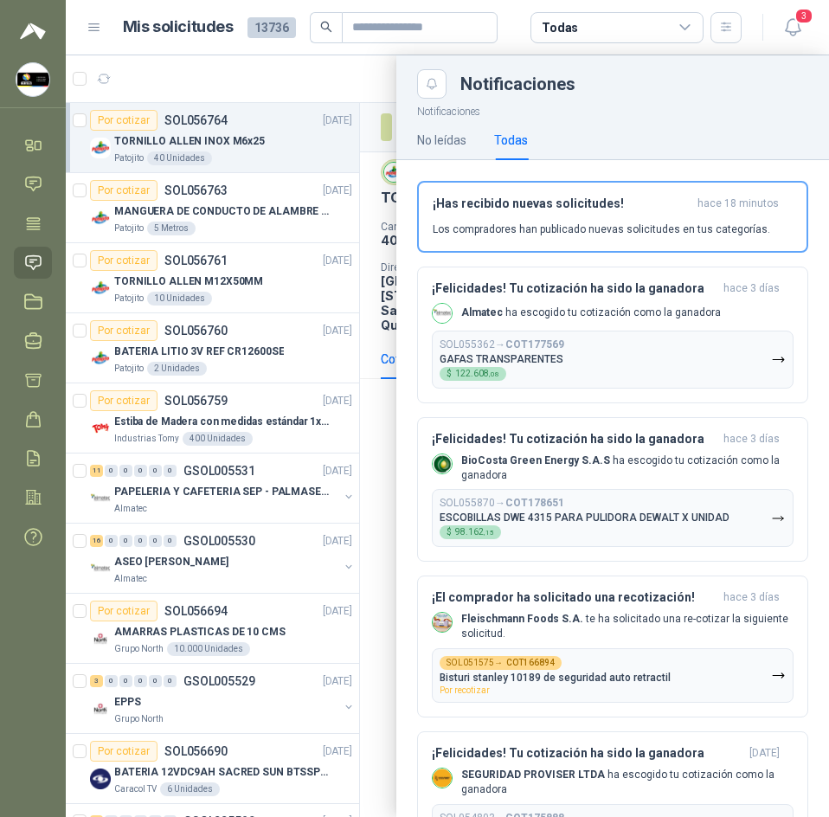
click at [219, 57] on div at bounding box center [447, 436] width 763 height 762
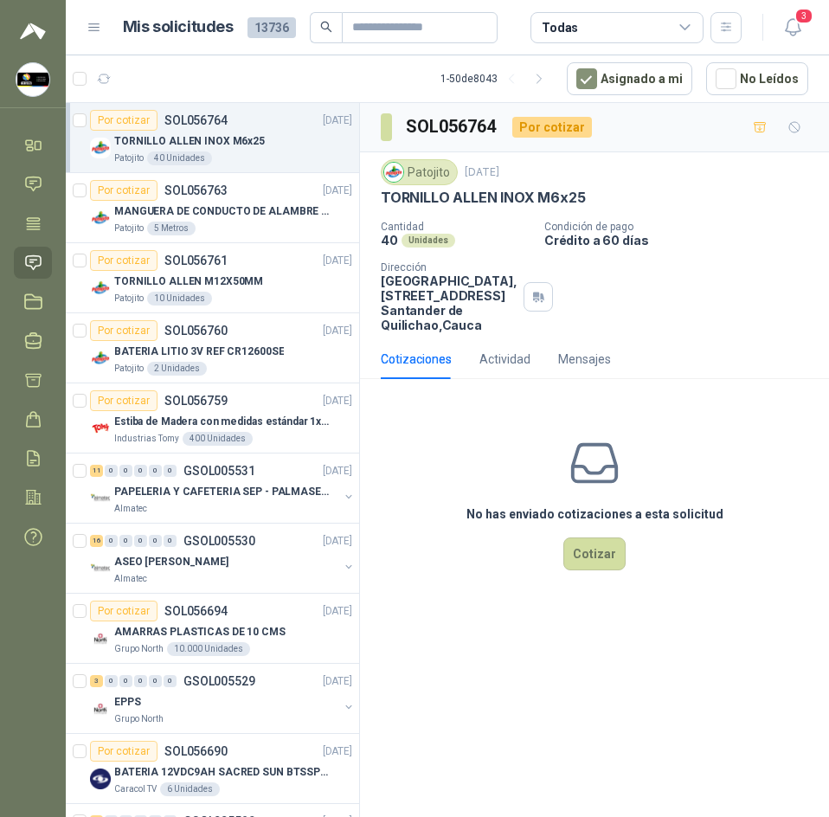
click at [775, 27] on div "3" at bounding box center [775, 27] width 67 height 27
click at [788, 33] on icon "button" at bounding box center [793, 27] width 22 height 22
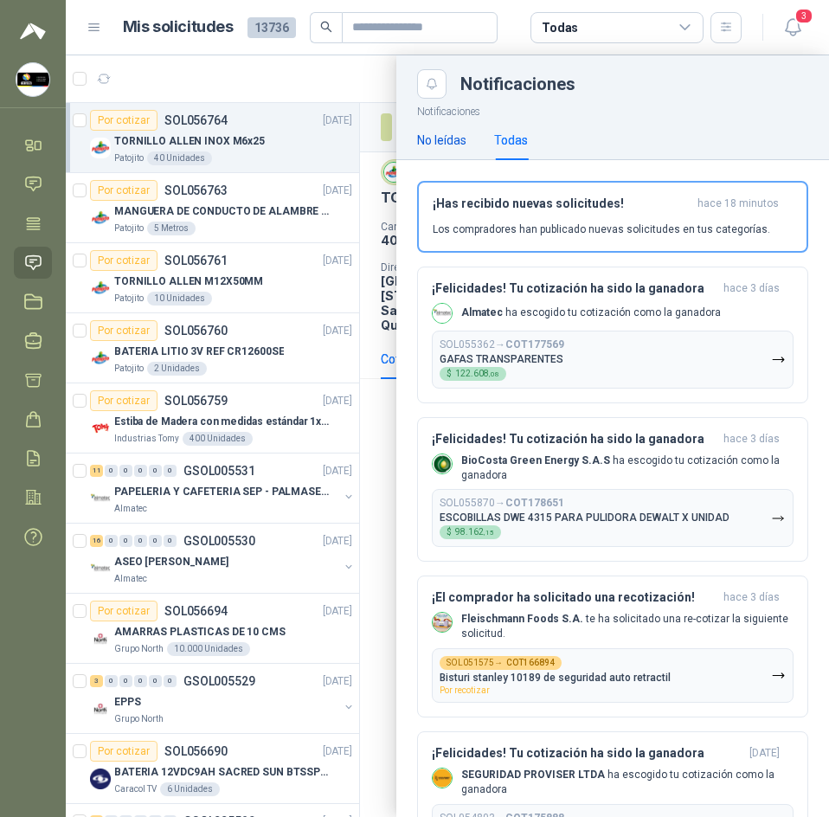
click at [454, 146] on div "No leídas" at bounding box center [441, 140] width 49 height 19
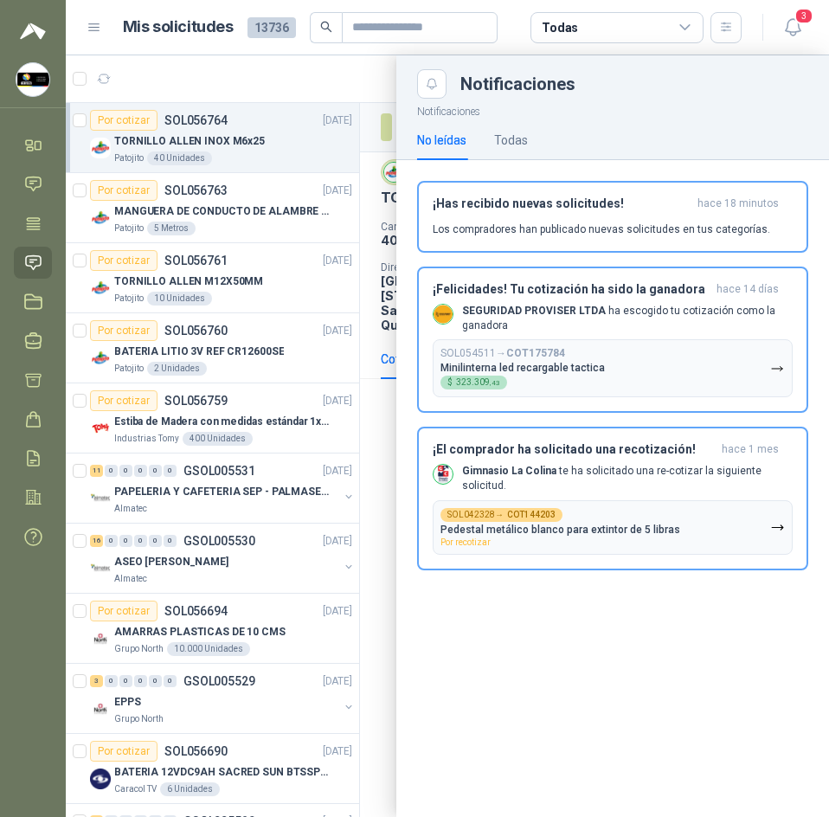
click at [454, 146] on div "No leídas" at bounding box center [441, 140] width 49 height 19
click at [507, 128] on div "Todas" at bounding box center [511, 140] width 34 height 40
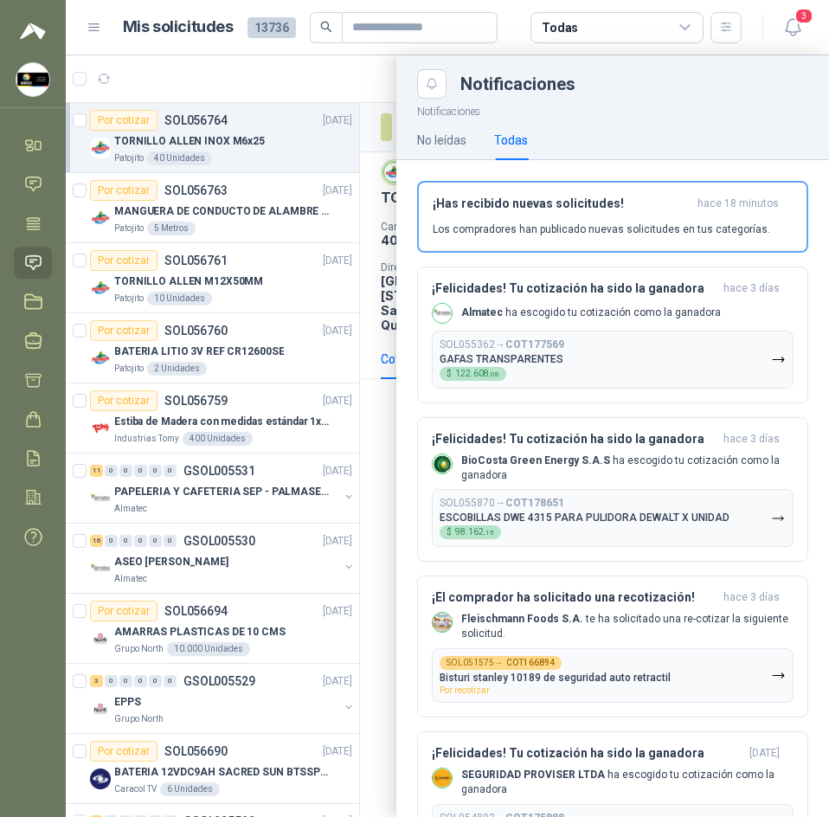
click at [282, 92] on div at bounding box center [447, 436] width 763 height 762
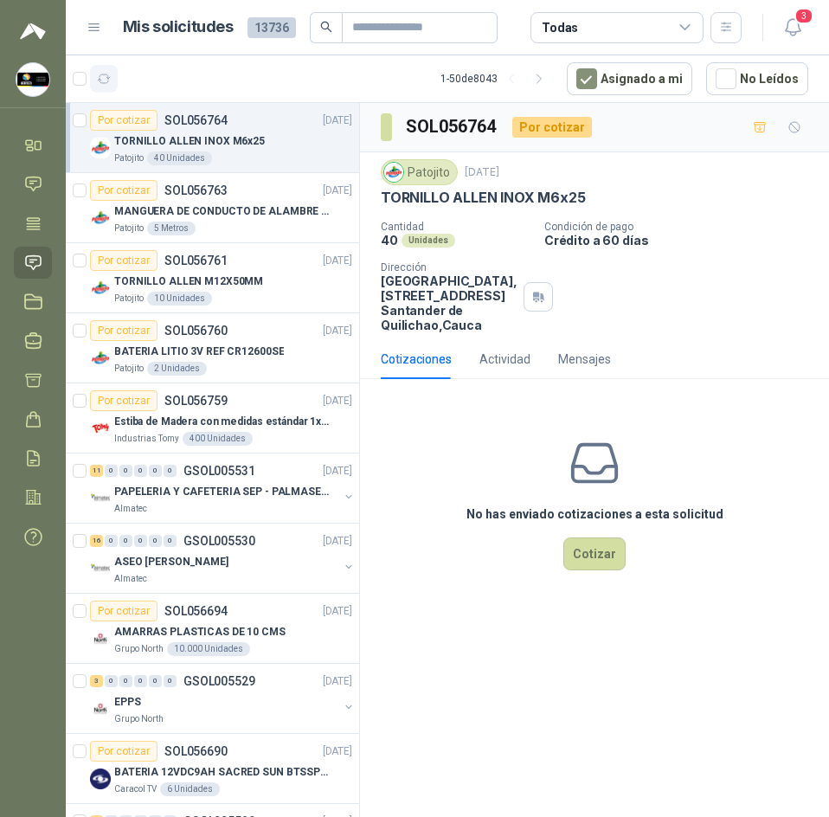
click at [106, 70] on button "button" at bounding box center [104, 79] width 28 height 28
click at [112, 79] on button "button" at bounding box center [104, 79] width 28 height 28
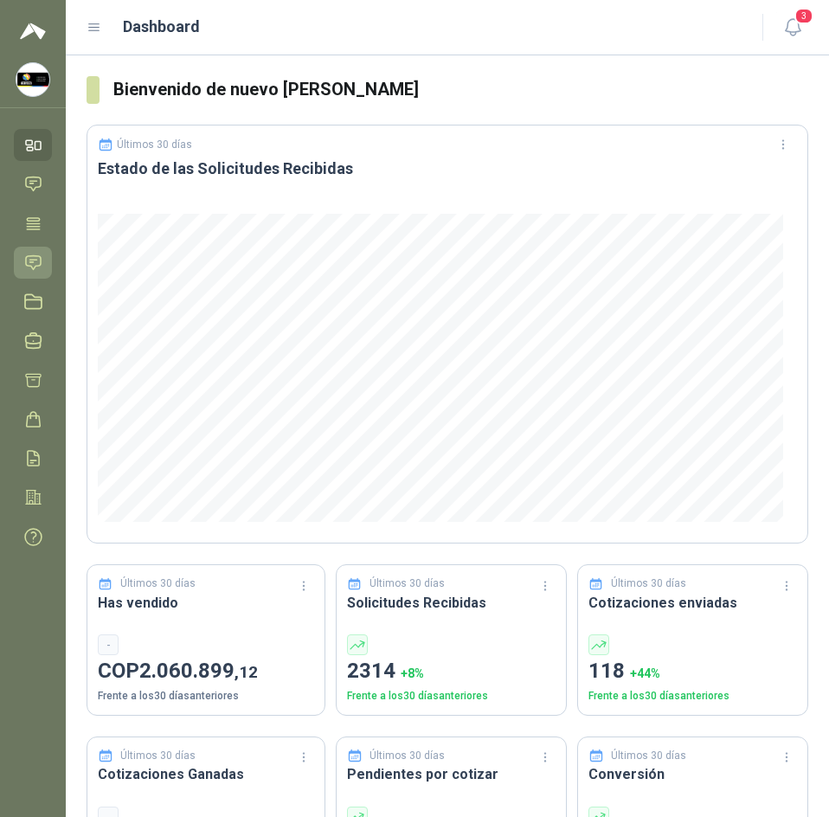
click at [34, 268] on icon at bounding box center [33, 262] width 15 height 14
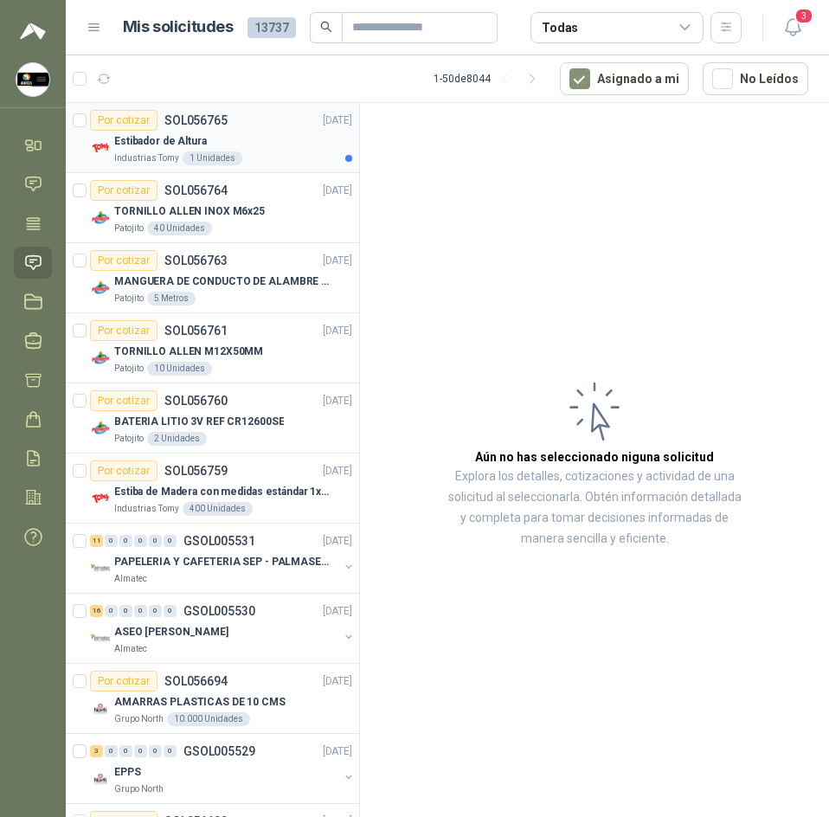
click at [248, 126] on div "Por cotizar SOL056765 18/09/25" at bounding box center [221, 120] width 262 height 21
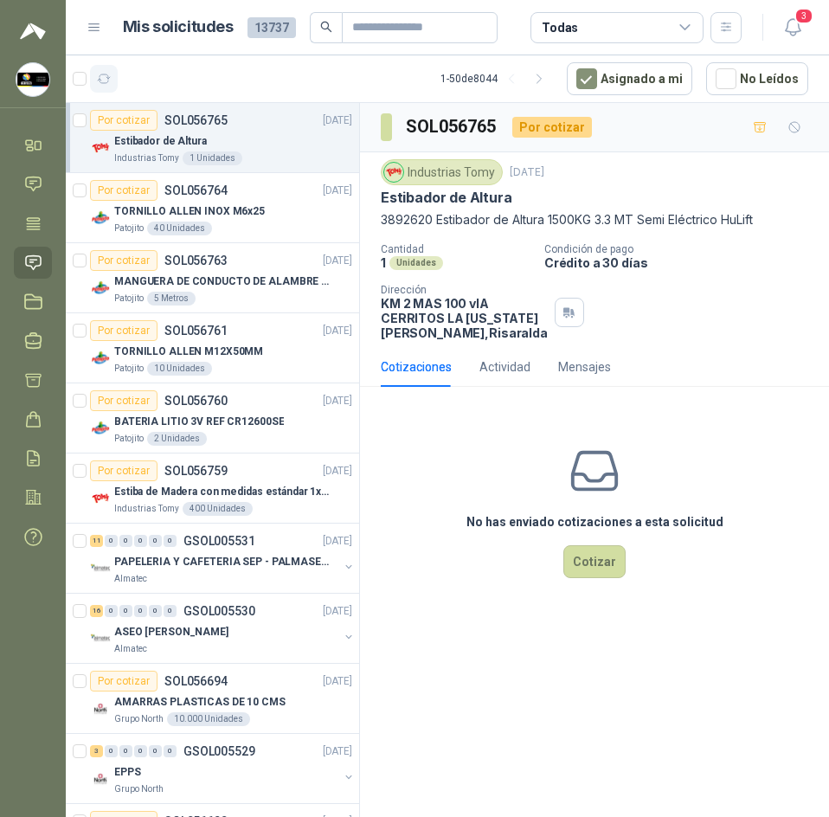
click at [112, 66] on button "button" at bounding box center [104, 79] width 28 height 28
click at [803, 24] on span "3" at bounding box center [803, 16] width 19 height 16
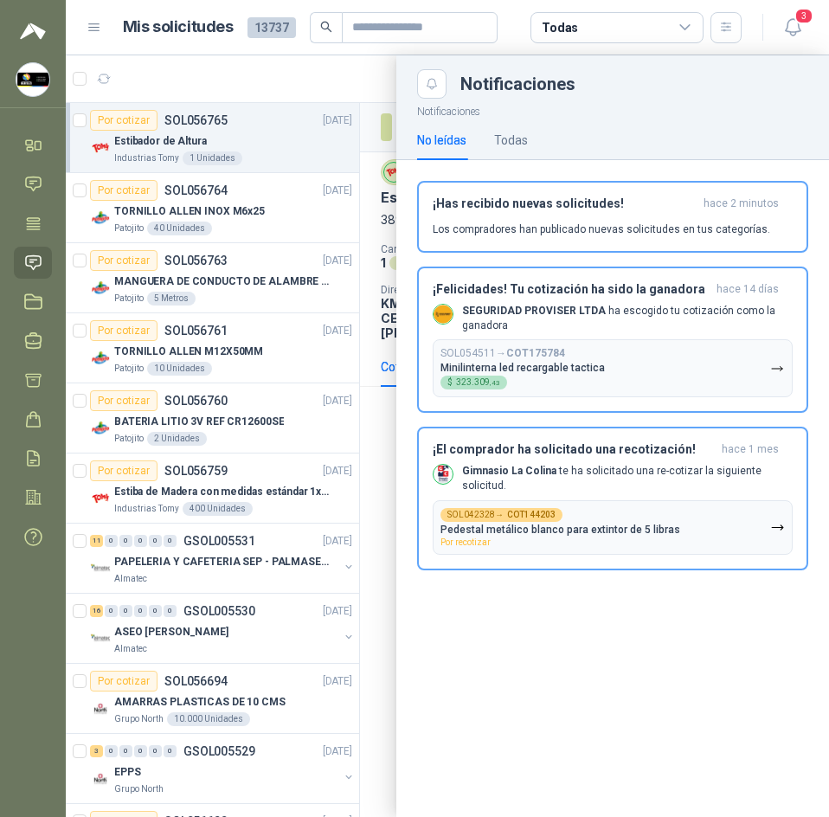
click at [325, 93] on div at bounding box center [447, 436] width 763 height 762
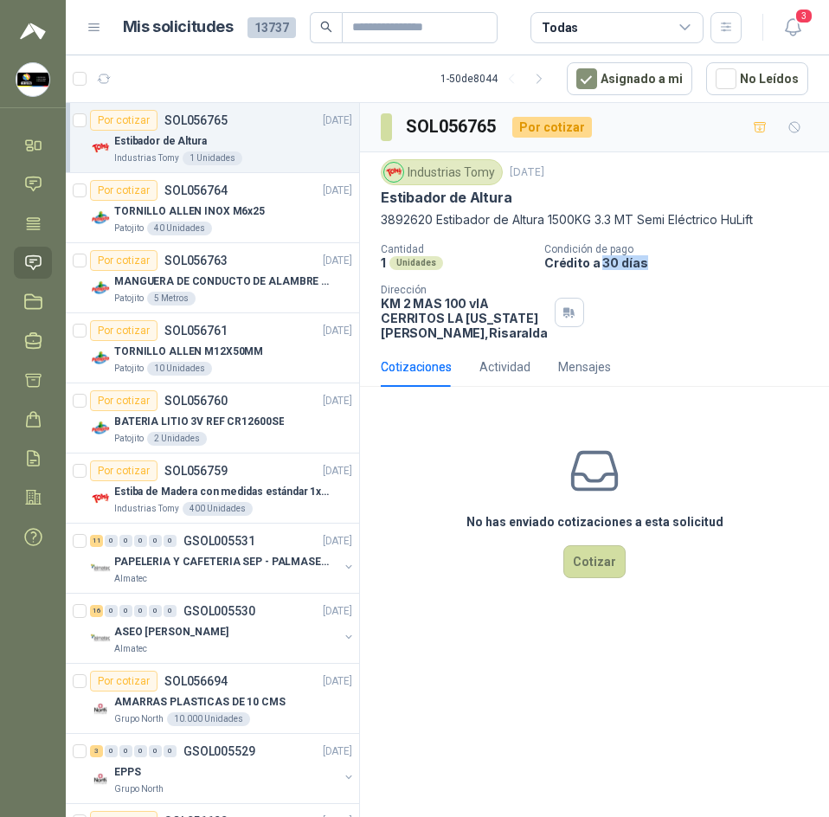
drag, startPoint x: 599, startPoint y: 266, endPoint x: 653, endPoint y: 267, distance: 54.5
click at [653, 267] on p "Crédito a 30 días" at bounding box center [683, 262] width 278 height 15
click at [690, 286] on div "Cantidad 1 Unidades Condición de pago Crédito a 30 días Dirección KM 2 MAS 100 …" at bounding box center [594, 291] width 427 height 97
click at [102, 80] on icon "button" at bounding box center [104, 79] width 15 height 15
click at [444, 200] on p "Estibador de Altura" at bounding box center [447, 198] width 132 height 18
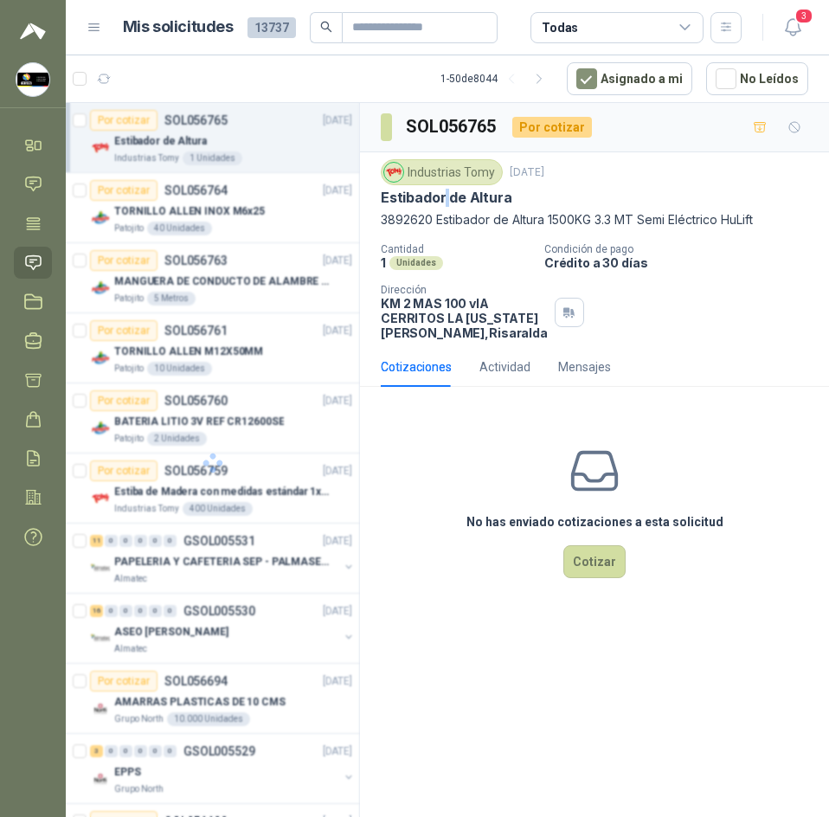
click at [444, 200] on p "Estibador de Altura" at bounding box center [447, 198] width 132 height 18
click at [519, 230] on div "Industrias Tomy [DATE] Estibador de Altura 3892620 Estibador de Altura 1500KG 3…" at bounding box center [594, 249] width 427 height 181
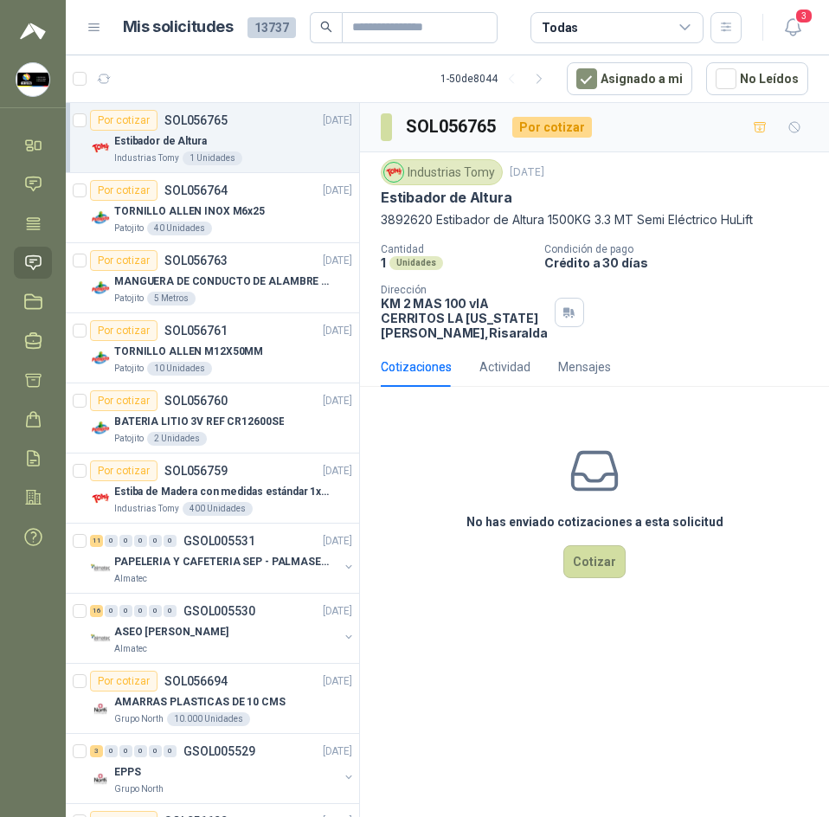
click at [523, 222] on p "3892620 Estibador de Altura 1500KG 3.3 MT Semi Eléctrico HuLift" at bounding box center [594, 219] width 427 height 19
click at [449, 220] on p "3892620 Estibador de Altura 1500KG 3.3 MT Semi Eléctrico HuLift" at bounding box center [594, 219] width 427 height 19
click at [437, 222] on p "3892620 Estibador de Altura 1500KG 3.3 MT Semi Eléctrico HuLift" at bounding box center [594, 219] width 427 height 19
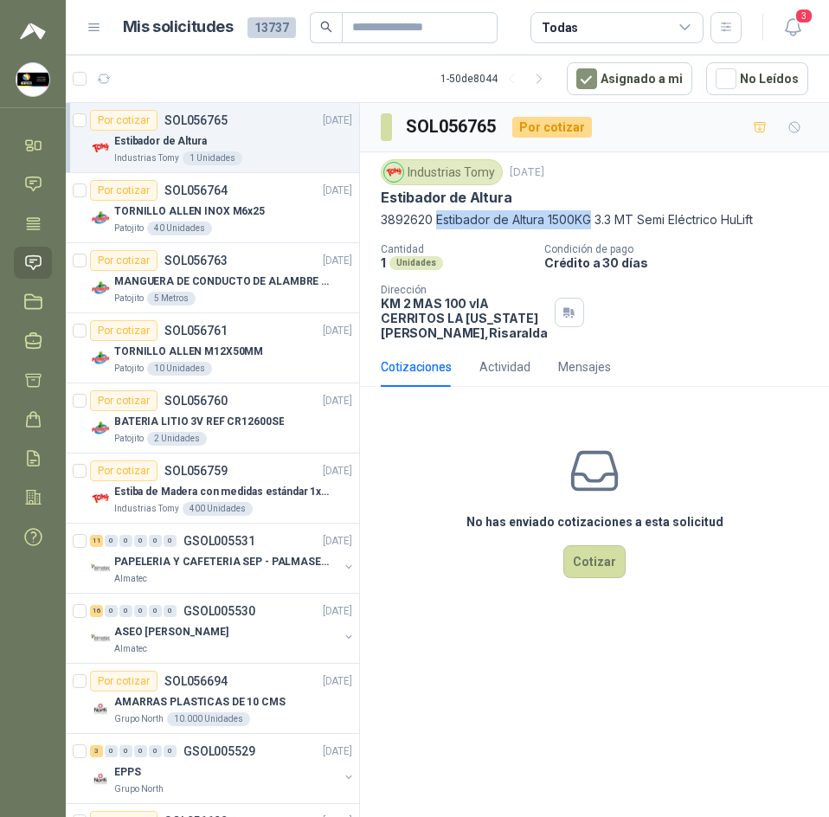
drag, startPoint x: 437, startPoint y: 222, endPoint x: 559, endPoint y: 217, distance: 122.1
click at [559, 217] on p "3892620 Estibador de Altura 1500KG 3.3 MT Semi Eléctrico HuLift" at bounding box center [594, 219] width 427 height 19
click at [445, 221] on p "3892620 Estibador de Altura 1500KG 3.3 MT Semi Eléctrico HuLift" at bounding box center [594, 219] width 427 height 19
drag, startPoint x: 435, startPoint y: 218, endPoint x: 762, endPoint y: 218, distance: 326.2
click at [762, 218] on p "3892620 Estibador de Altura 1500KG 3.3 MT Semi Eléctrico HuLift" at bounding box center [594, 219] width 427 height 19
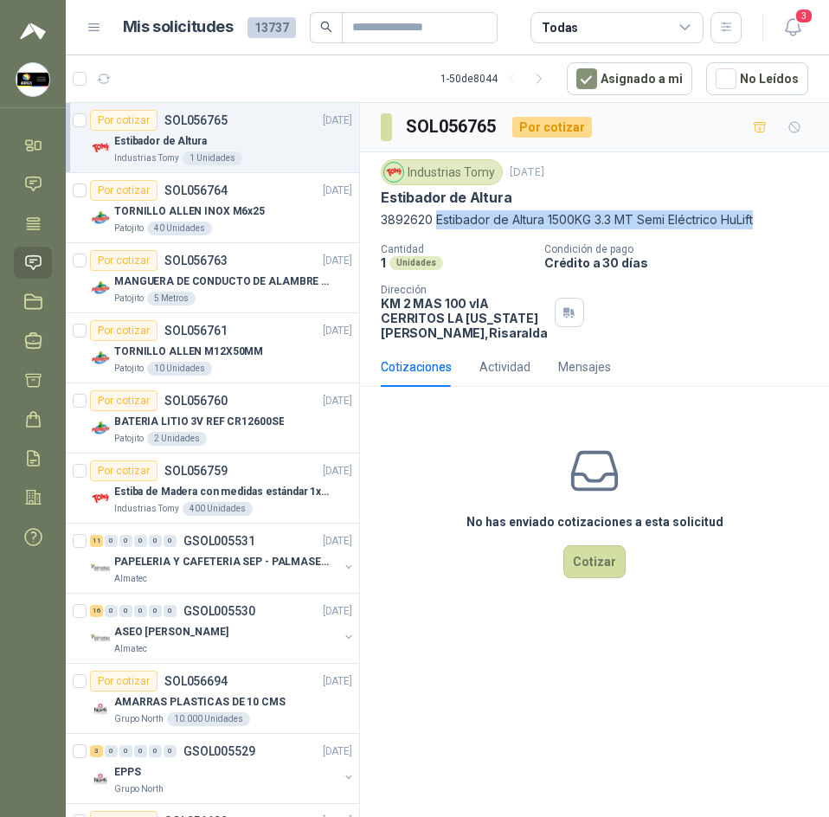
copy p "Estibador de Altura 1500KG 3.3 MT Semi Eléctrico HuLift"
